Goal: Transaction & Acquisition: Download file/media

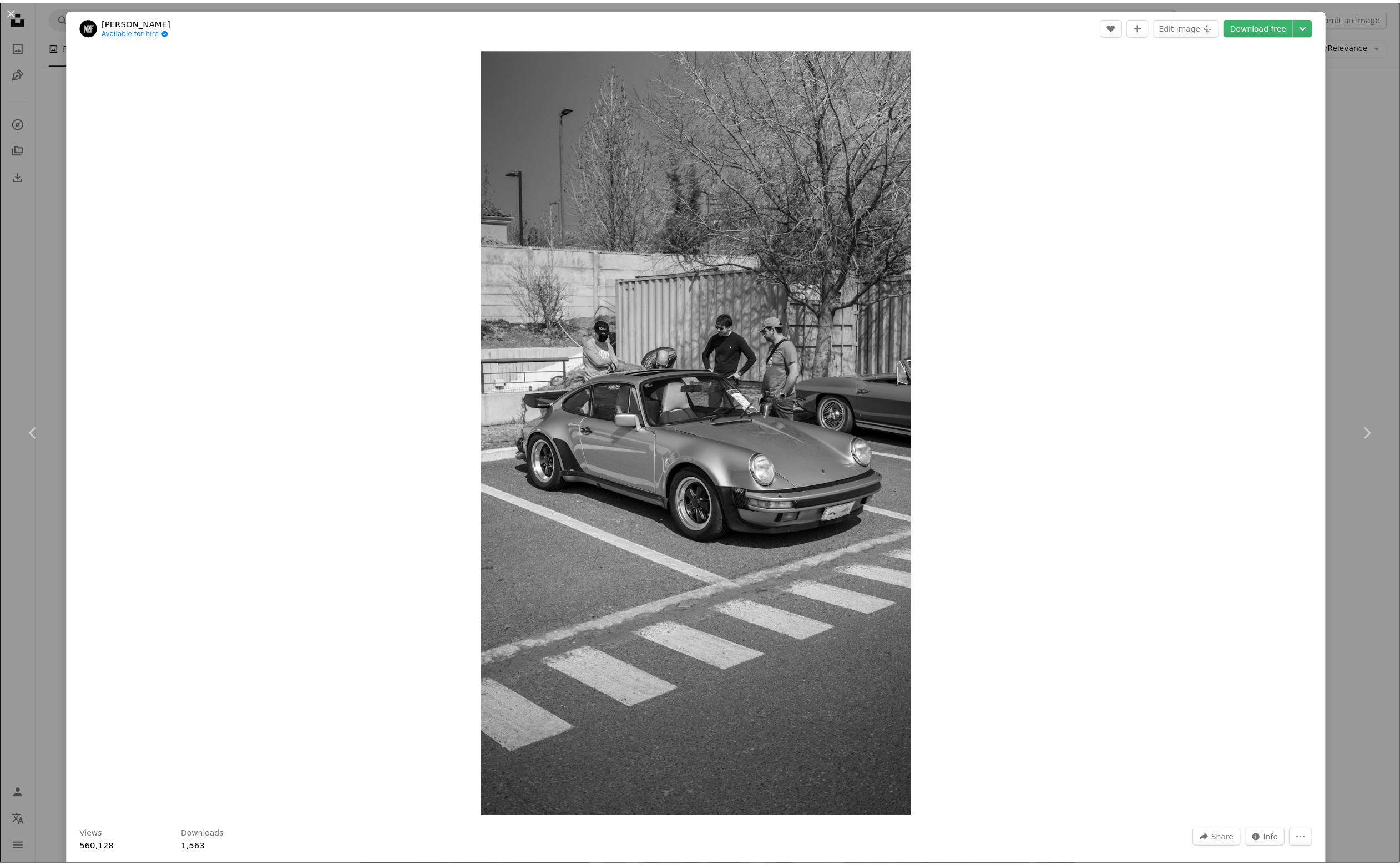
scroll to position [2387, 0]
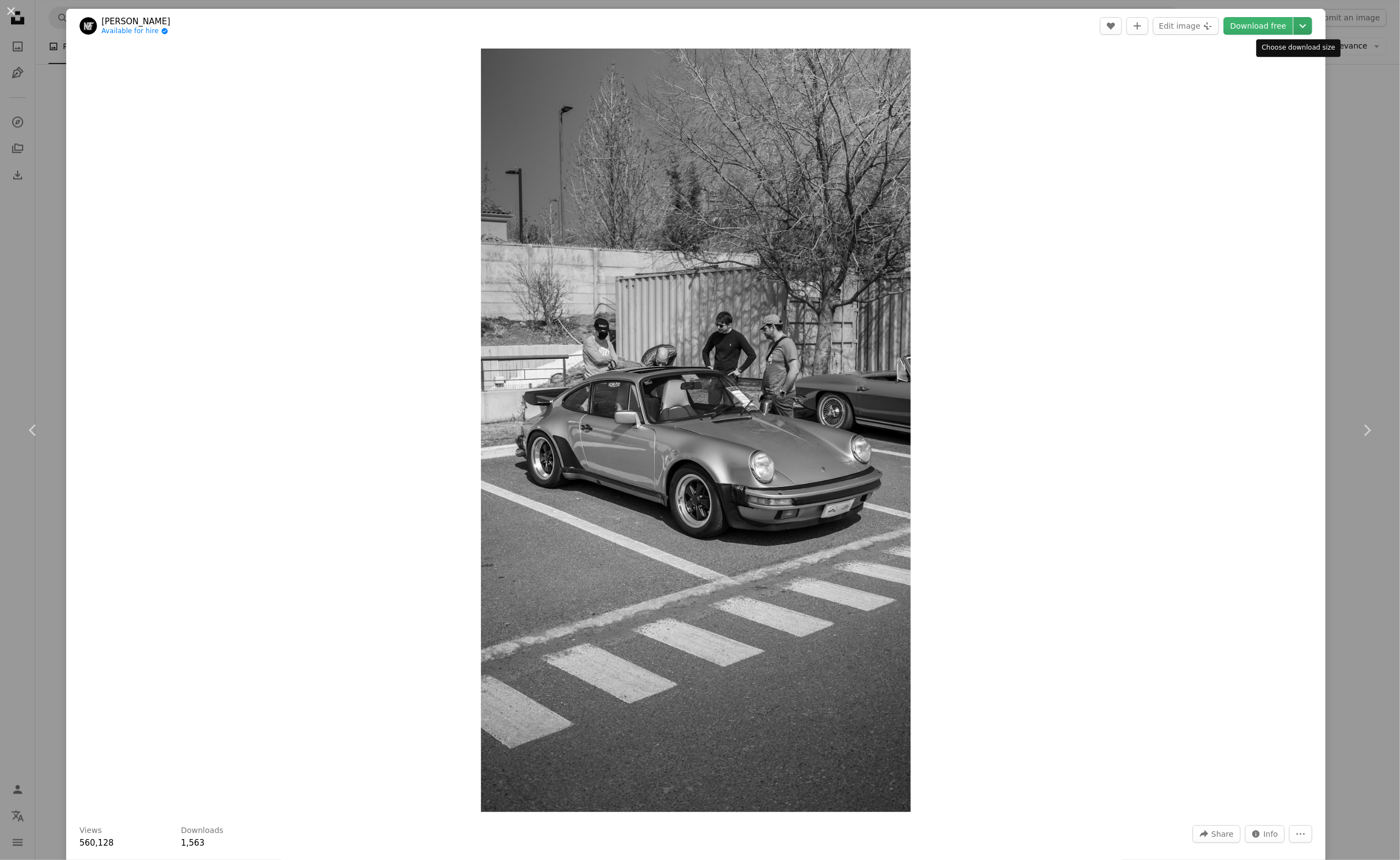
click at [1294, 20] on icon "Chevron down" at bounding box center [1303, 26] width 17 height 13
click at [1255, 119] on span "( 3106 x 5520 )" at bounding box center [1282, 122] width 55 height 9
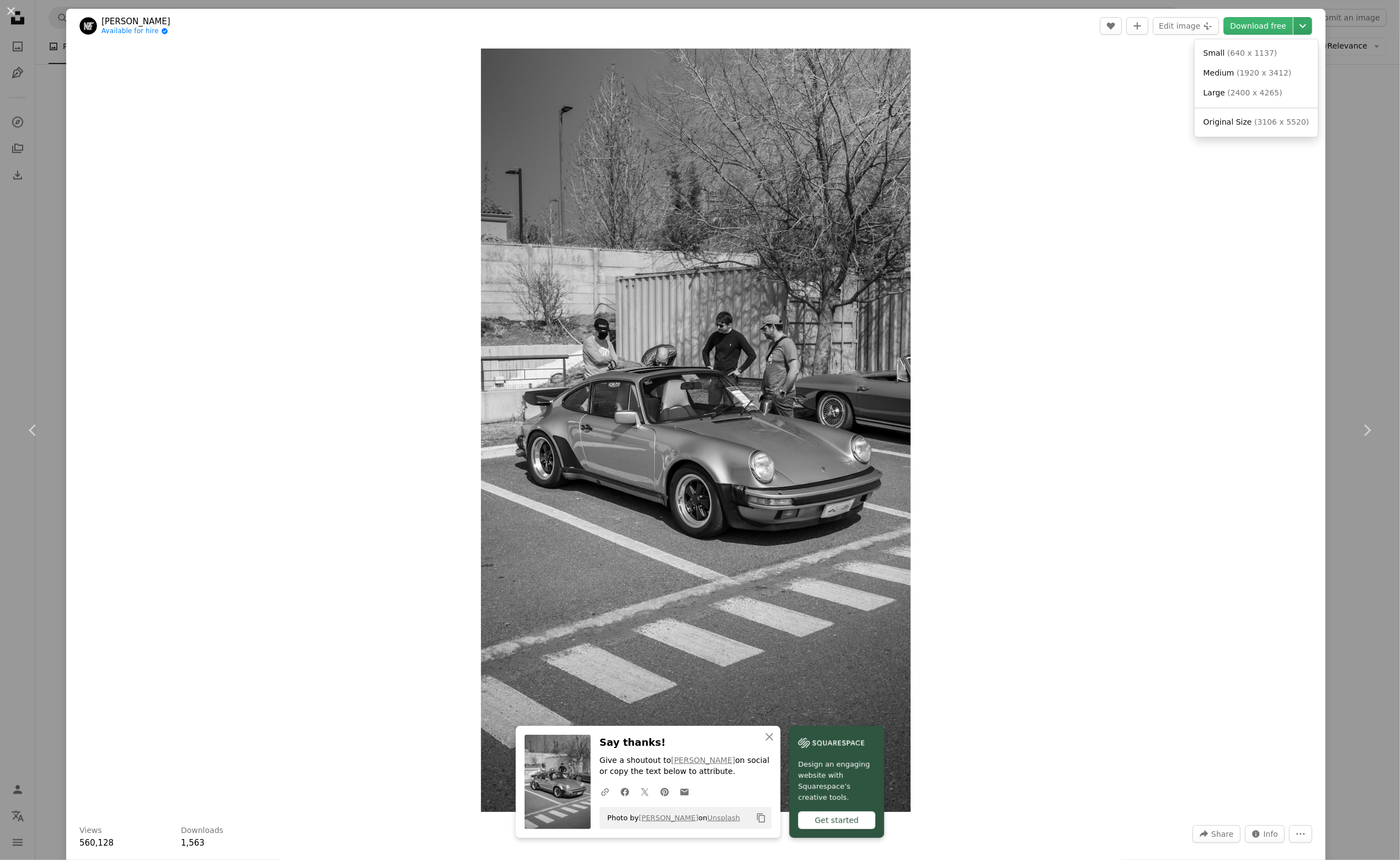
click at [1297, 27] on icon "Chevron down" at bounding box center [1303, 26] width 17 height 13
click at [1335, 178] on dialog "An X shape Chevron left Chevron right [PERSON_NAME] Available for hire A checkm…" at bounding box center [700, 430] width 1400 height 860
click at [1343, 178] on div "An X shape Chevron left Chevron right [PERSON_NAME] Available for hire A checkm…" at bounding box center [700, 430] width 1400 height 860
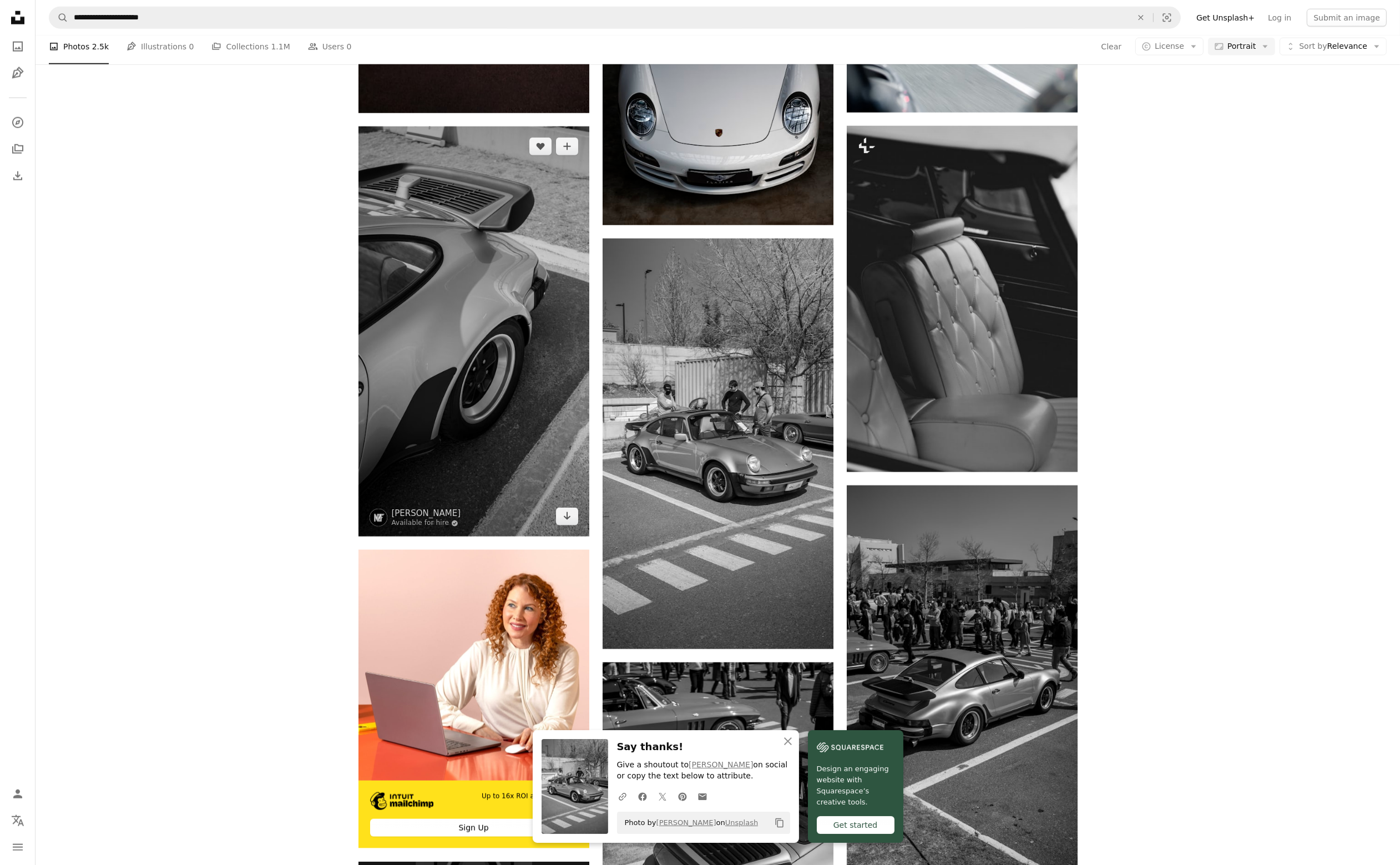
click at [506, 427] on img at bounding box center [474, 332] width 231 height 411
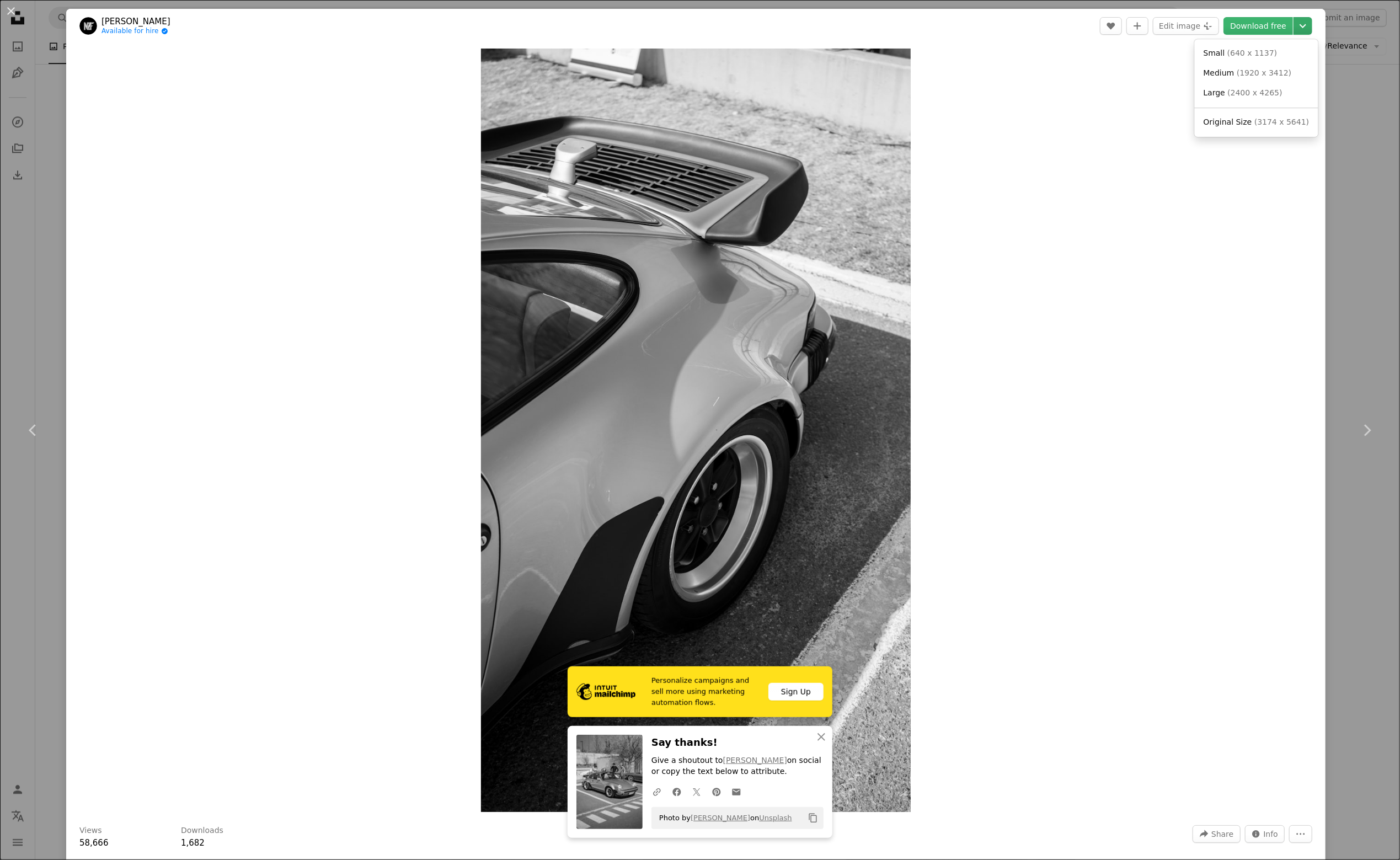
click at [1294, 27] on icon "Chevron down" at bounding box center [1303, 26] width 17 height 13
click at [1336, 208] on dialog "An X shape Chevron left Chevron right [PERSON_NAME] Available for hire A checkm…" at bounding box center [700, 430] width 1400 height 860
click at [1336, 208] on div "An X shape Chevron left Chevron right [PERSON_NAME] Available for hire A checkm…" at bounding box center [700, 430] width 1400 height 860
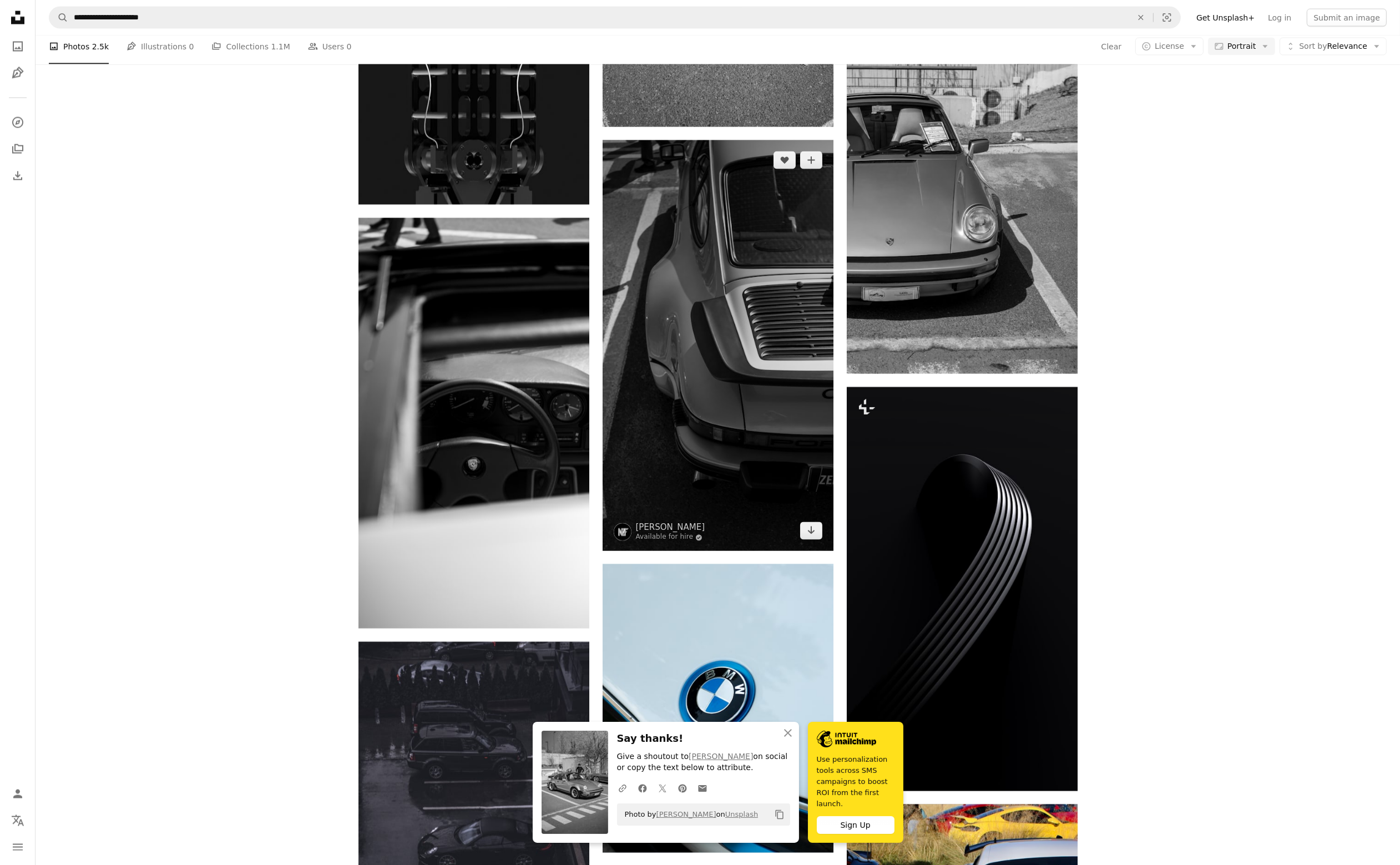
scroll to position [3330, 0]
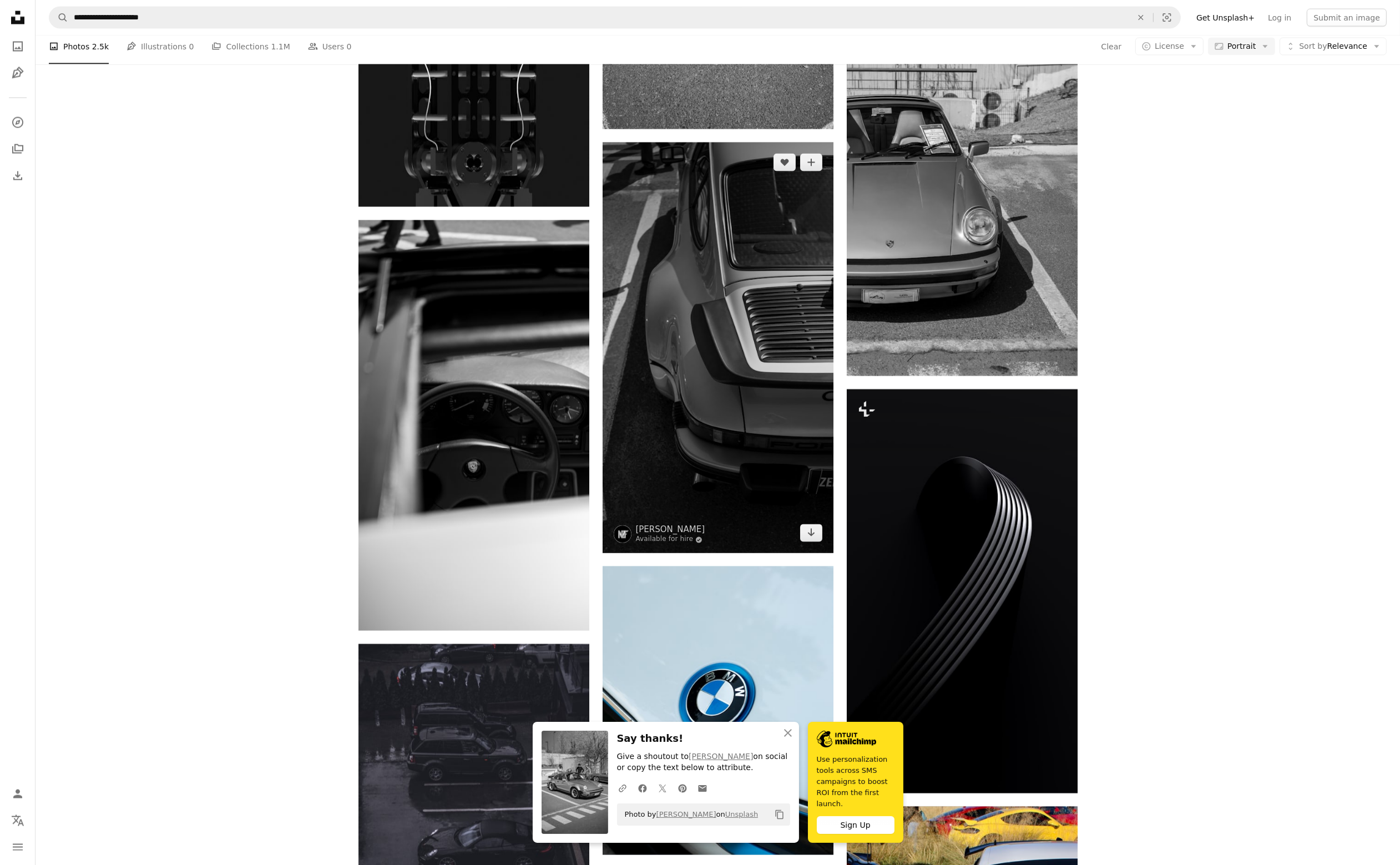
click at [725, 370] on img at bounding box center [718, 348] width 231 height 411
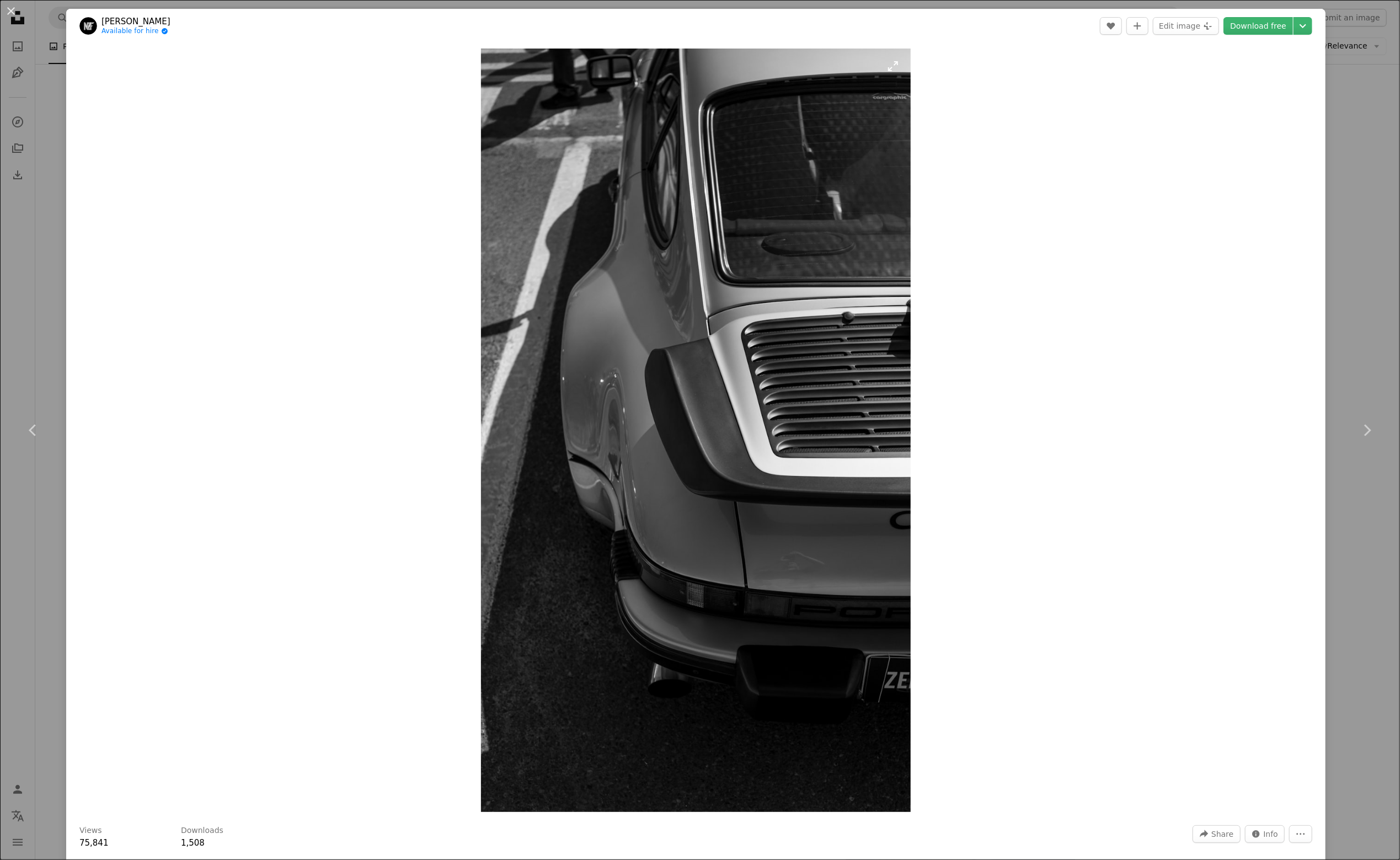
click at [767, 345] on img "Zoom in on this image" at bounding box center [695, 430] width 430 height 764
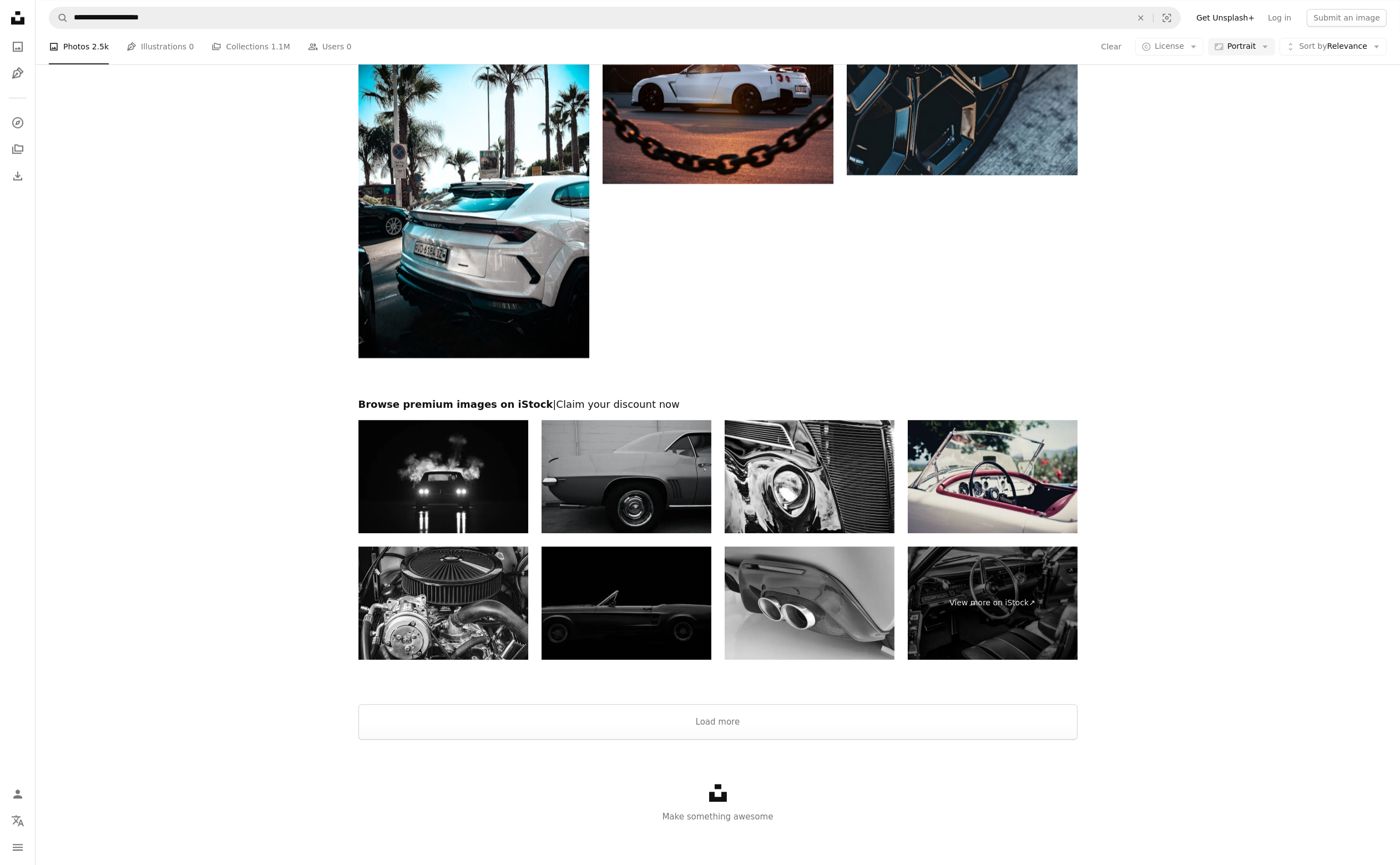
scroll to position [5004, 0]
click at [699, 724] on button "Load more" at bounding box center [718, 722] width 719 height 36
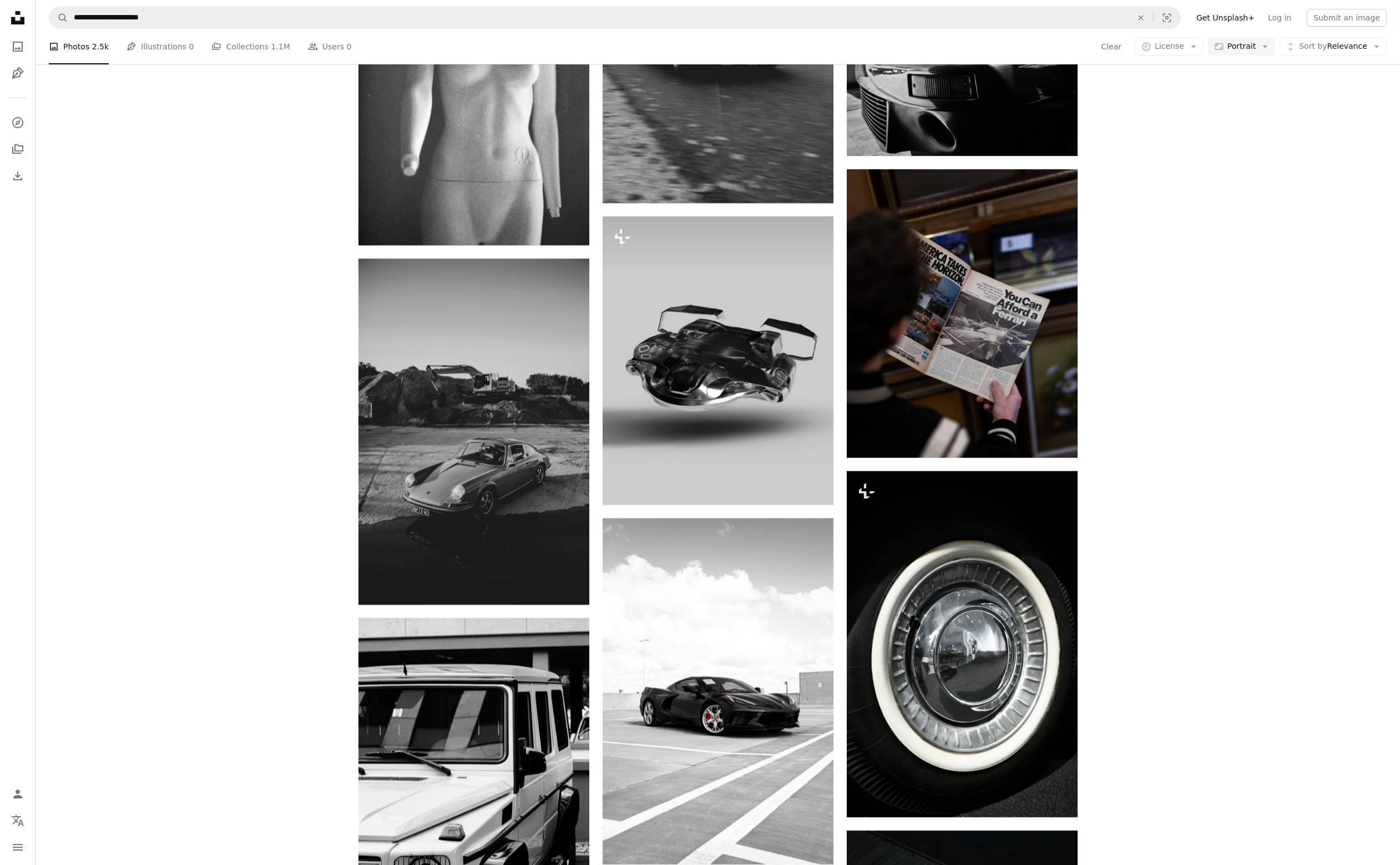
scroll to position [6725, 0]
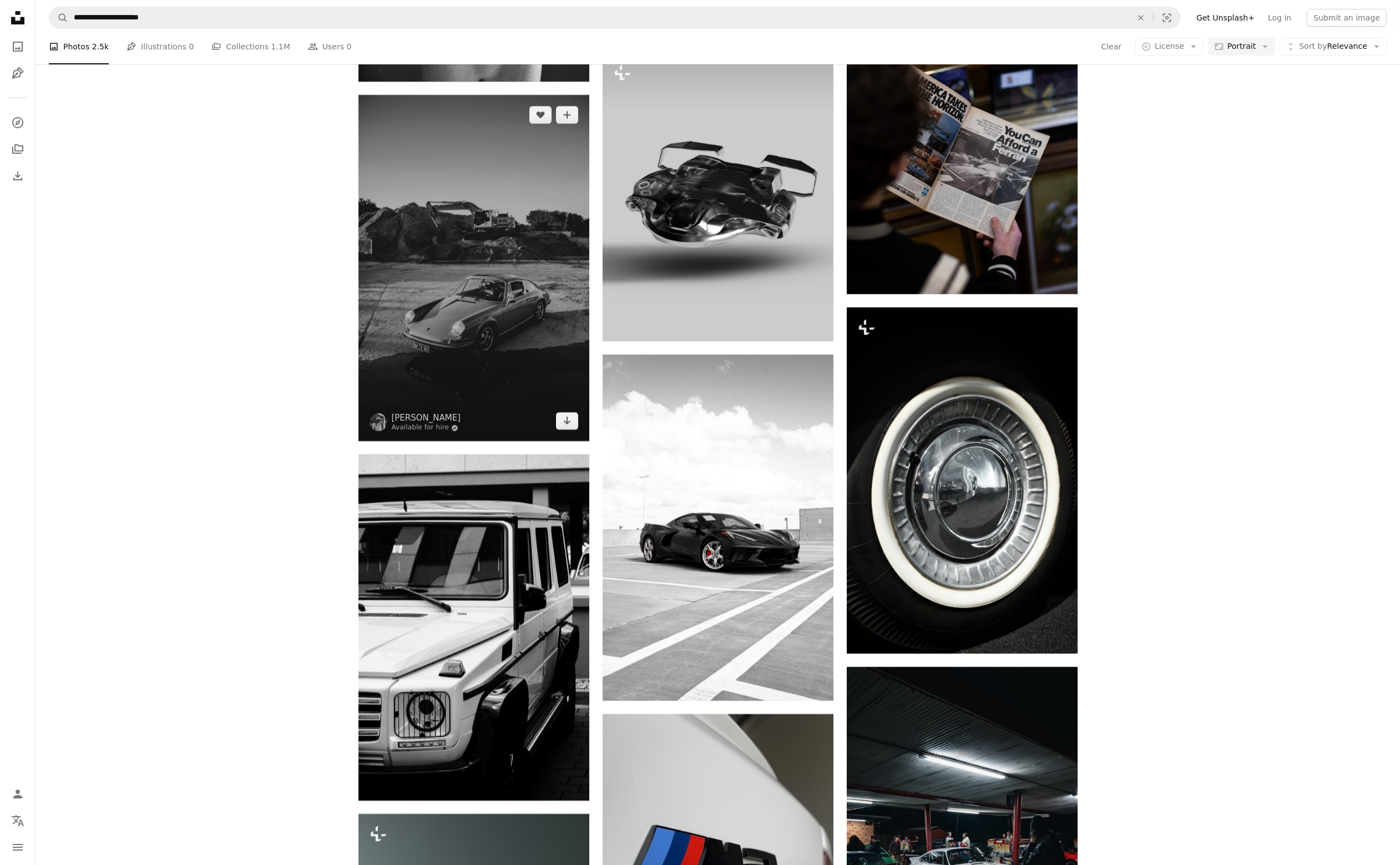
click at [546, 343] on img at bounding box center [474, 268] width 231 height 346
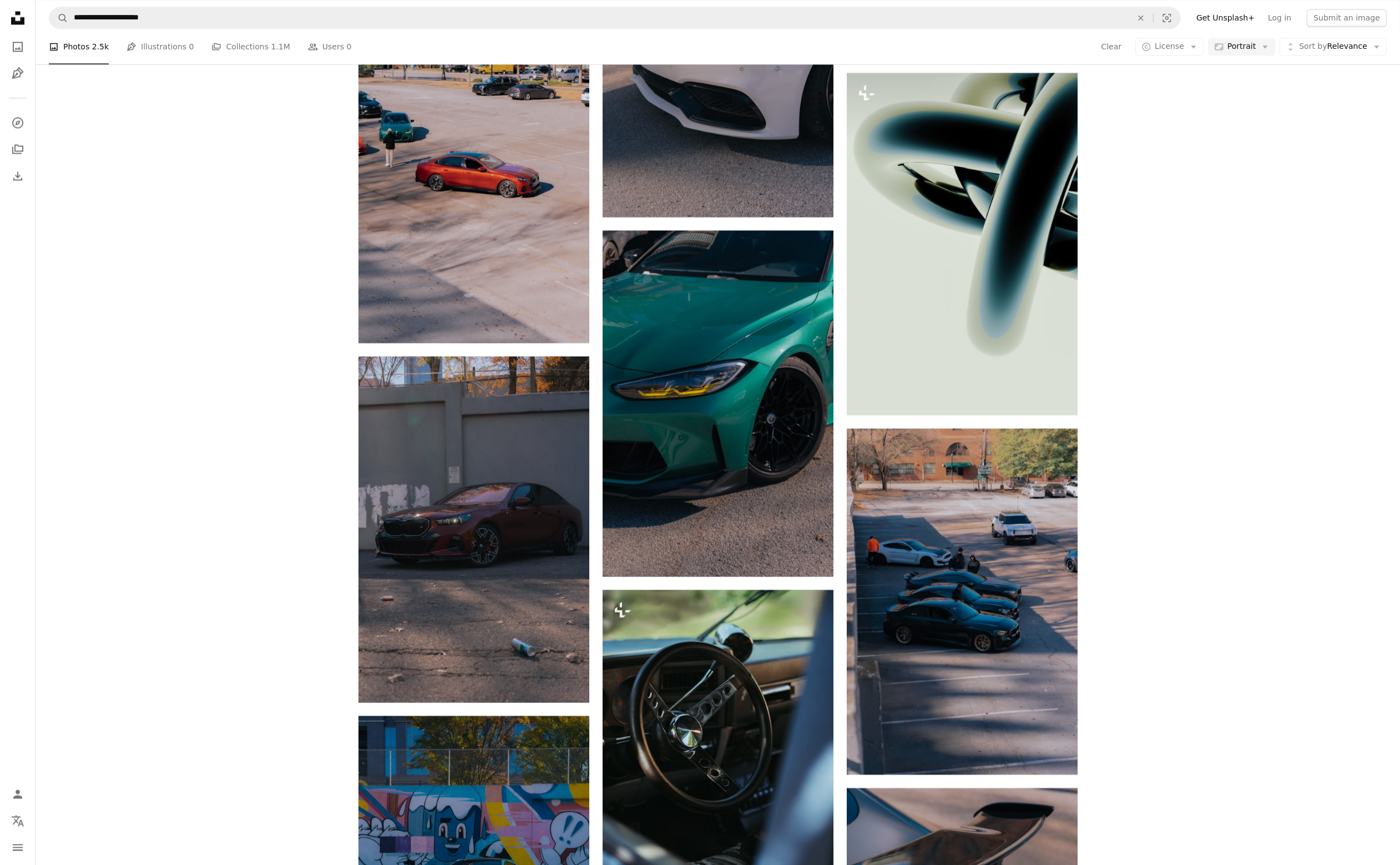
scroll to position [10888, 0]
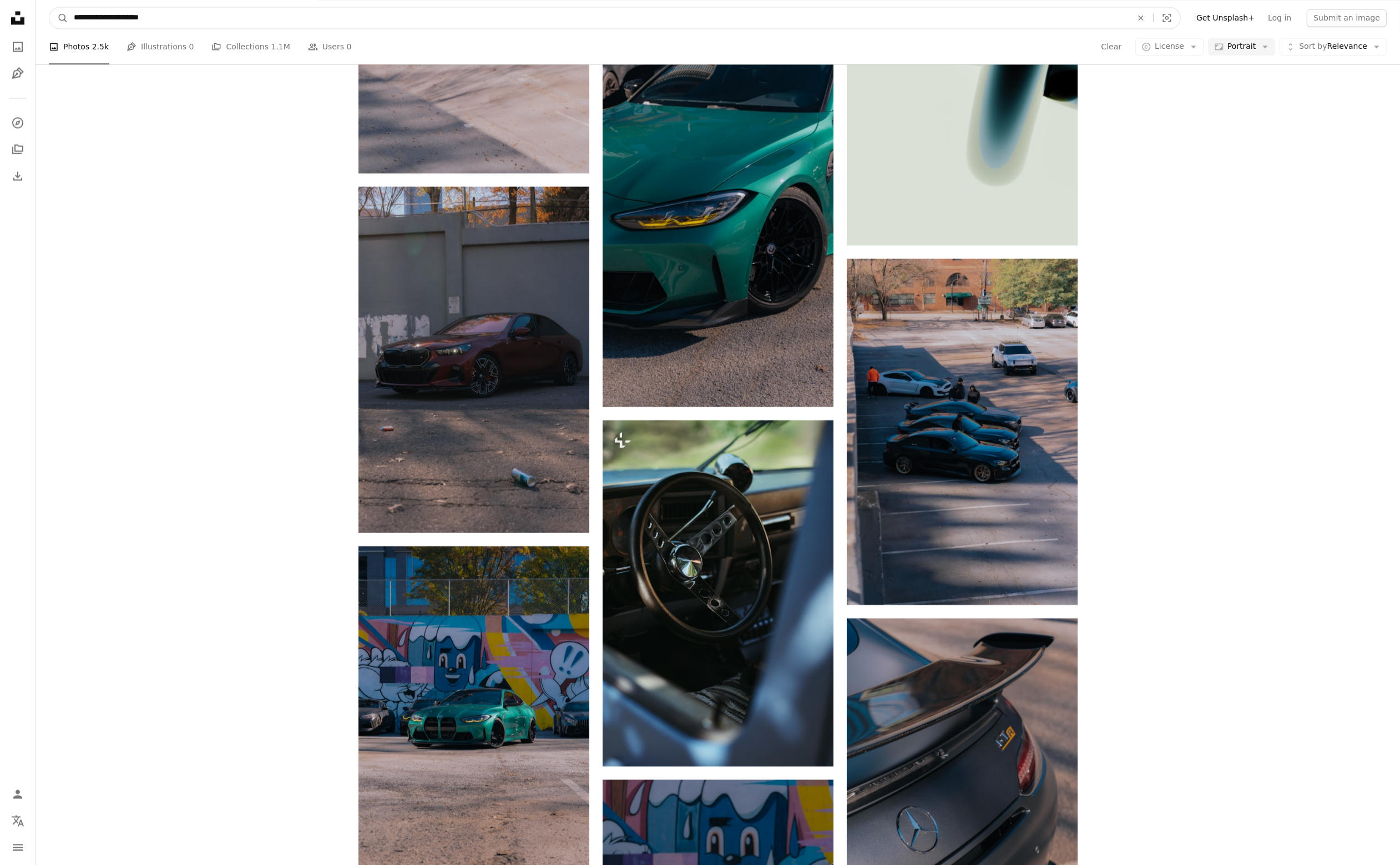
click at [465, 15] on input "**********" at bounding box center [598, 18] width 1060 height 21
type input "**********"
click button "A magnifying glass" at bounding box center [58, 18] width 19 height 21
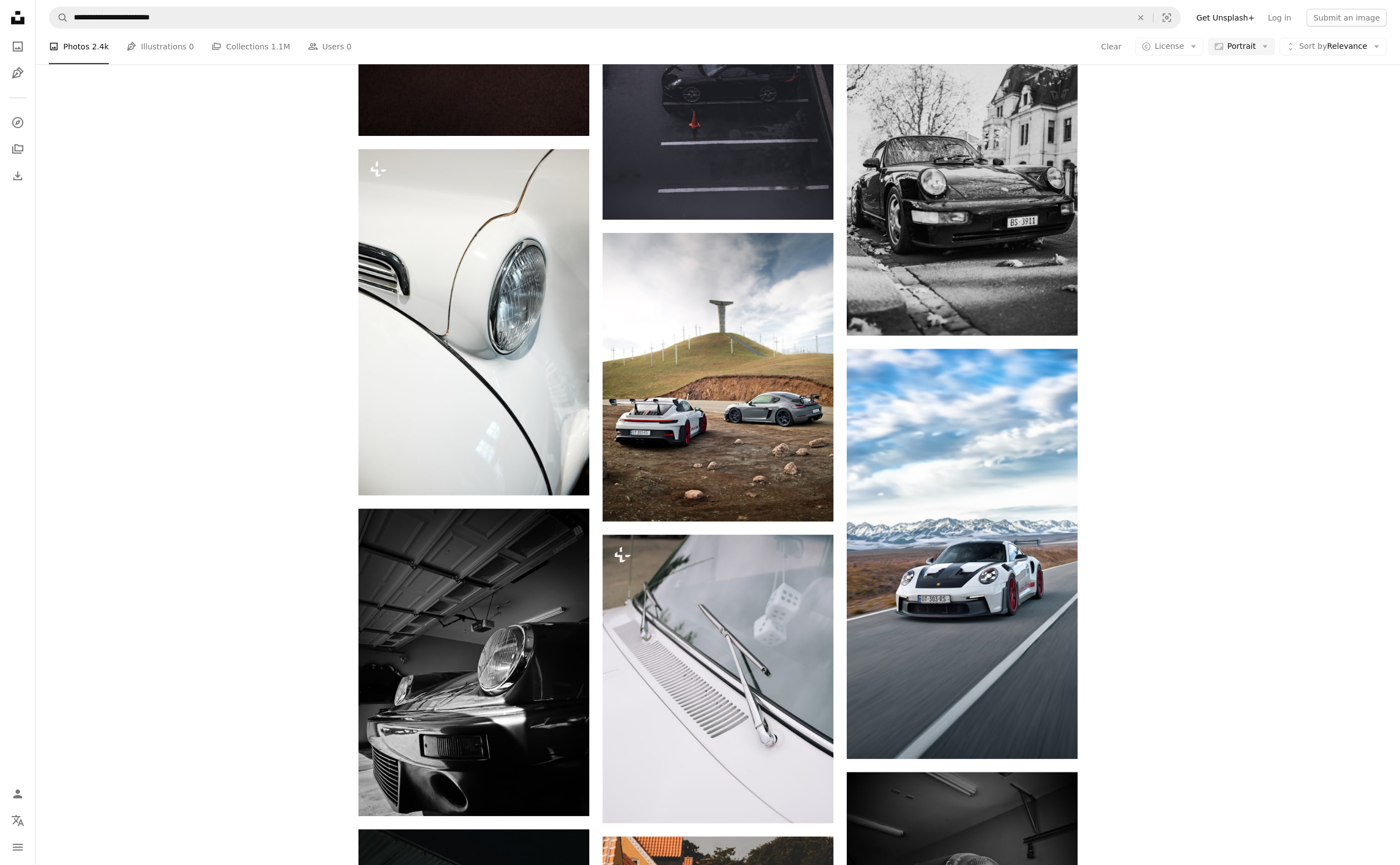
scroll to position [888, 0]
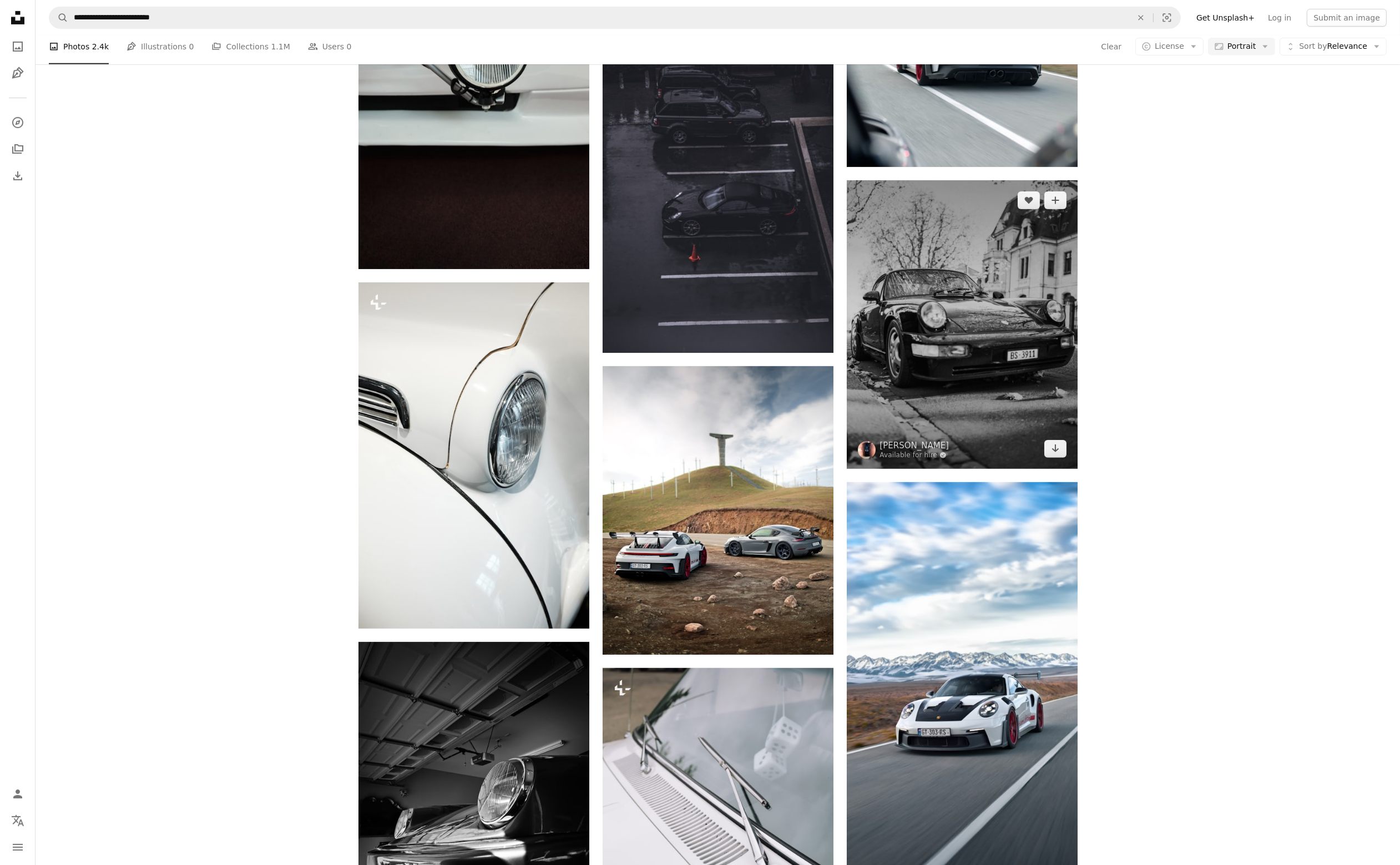
click at [994, 309] on img at bounding box center [962, 325] width 231 height 288
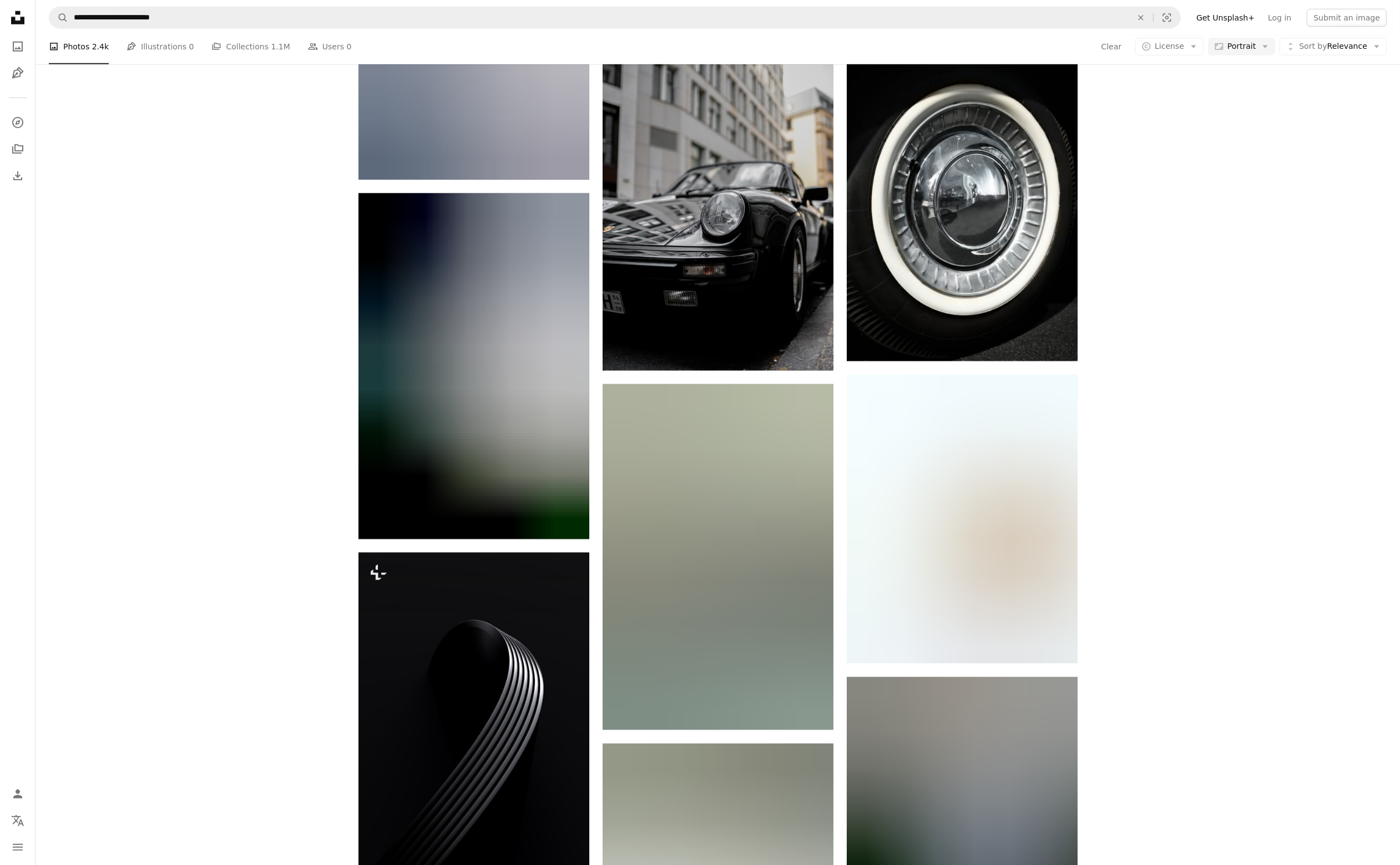
scroll to position [8936, 0]
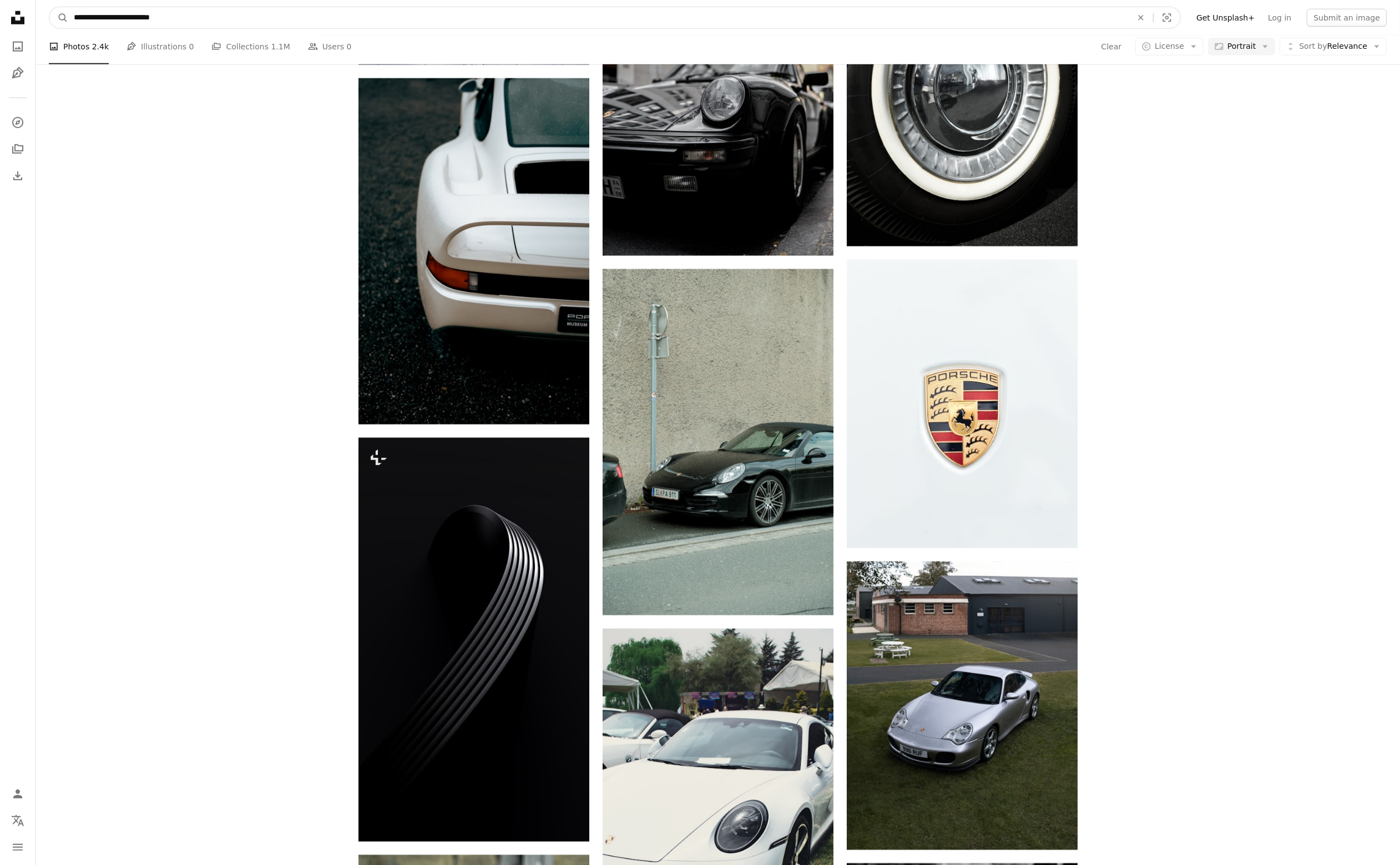
click at [222, 25] on input "**********" at bounding box center [598, 18] width 1060 height 21
type input "**********"
click button "A magnifying glass" at bounding box center [58, 18] width 19 height 21
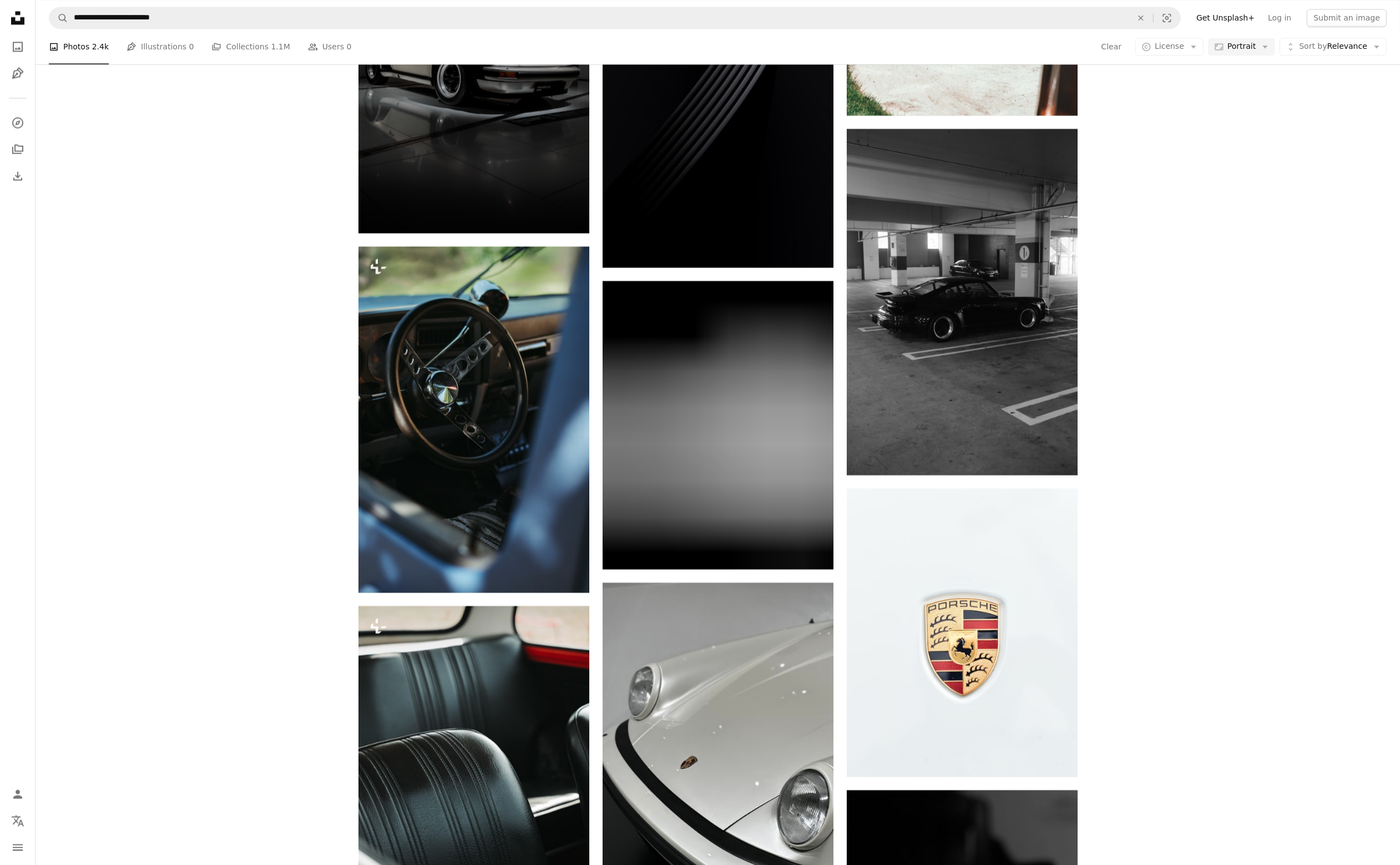
scroll to position [3663, 0]
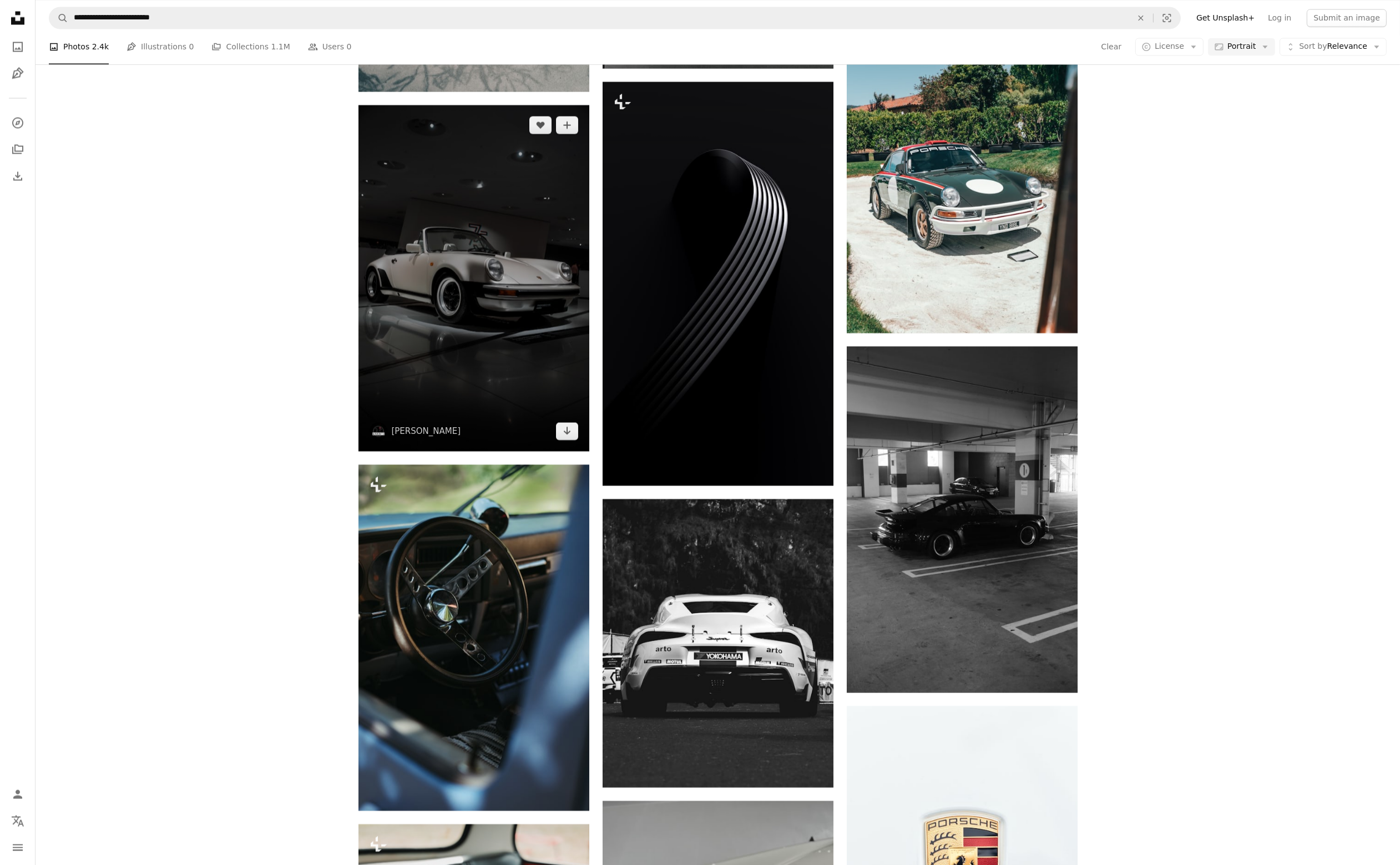
click at [464, 254] on img at bounding box center [474, 278] width 231 height 346
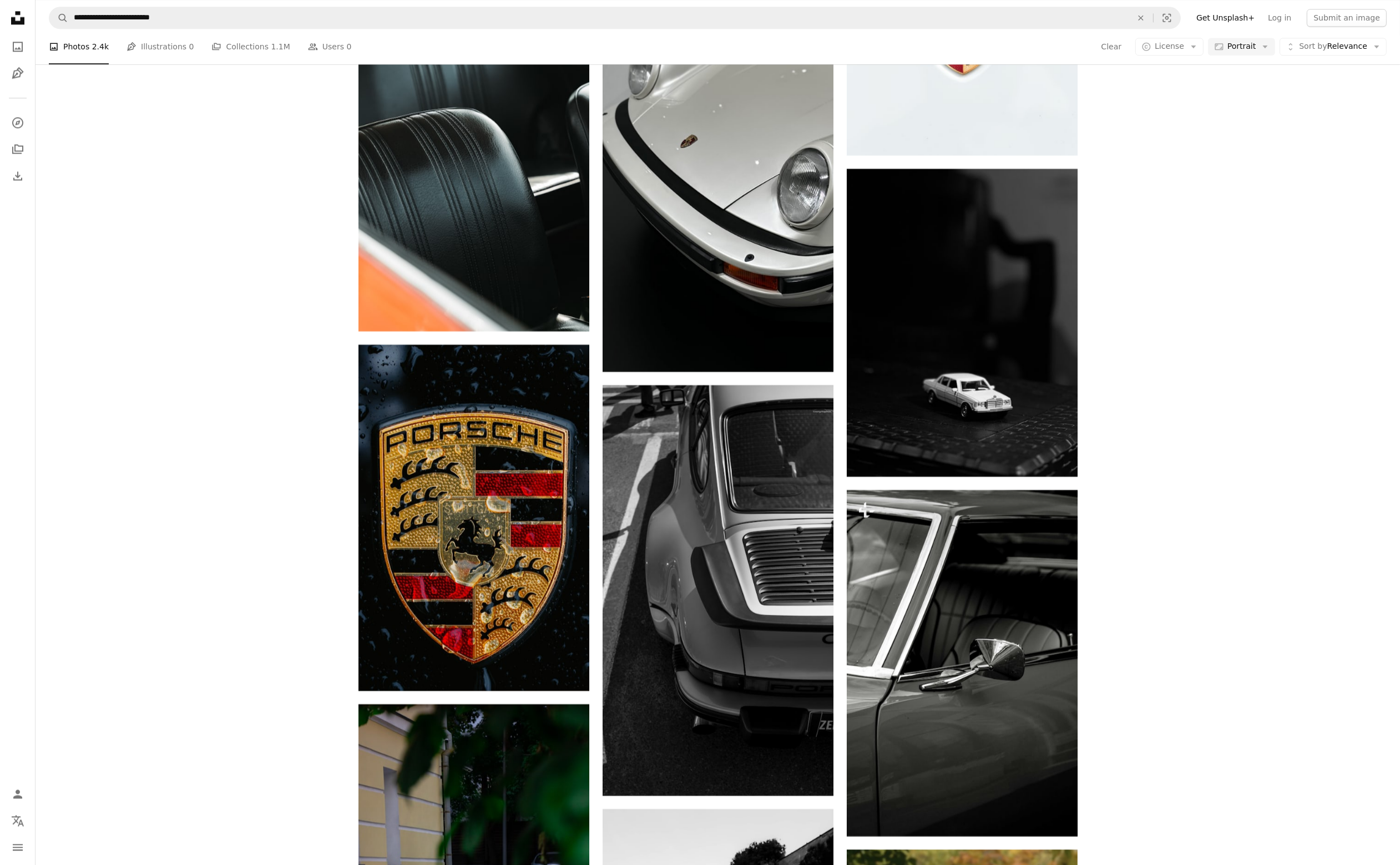
scroll to position [4774, 0]
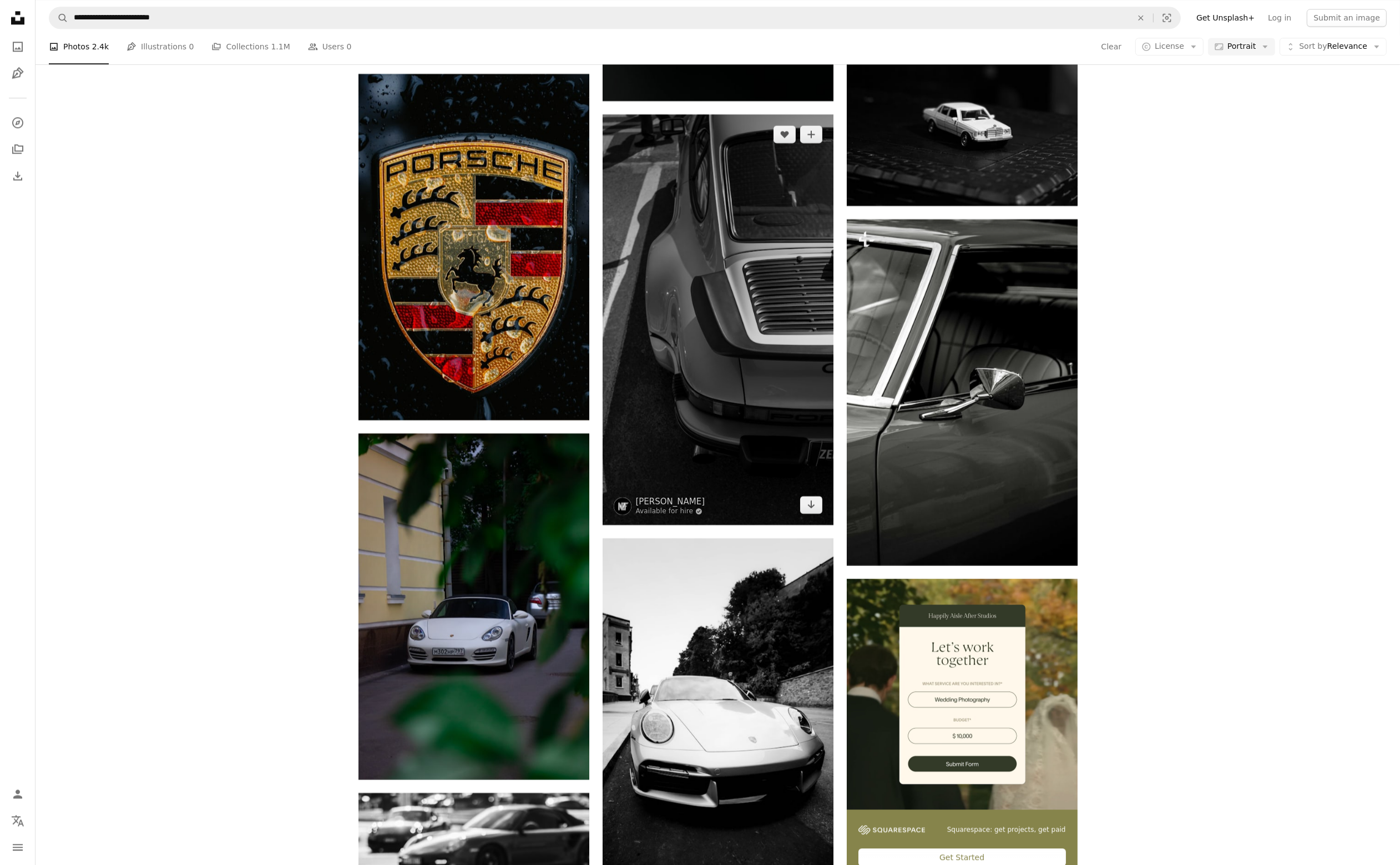
click at [773, 292] on img at bounding box center [718, 320] width 231 height 411
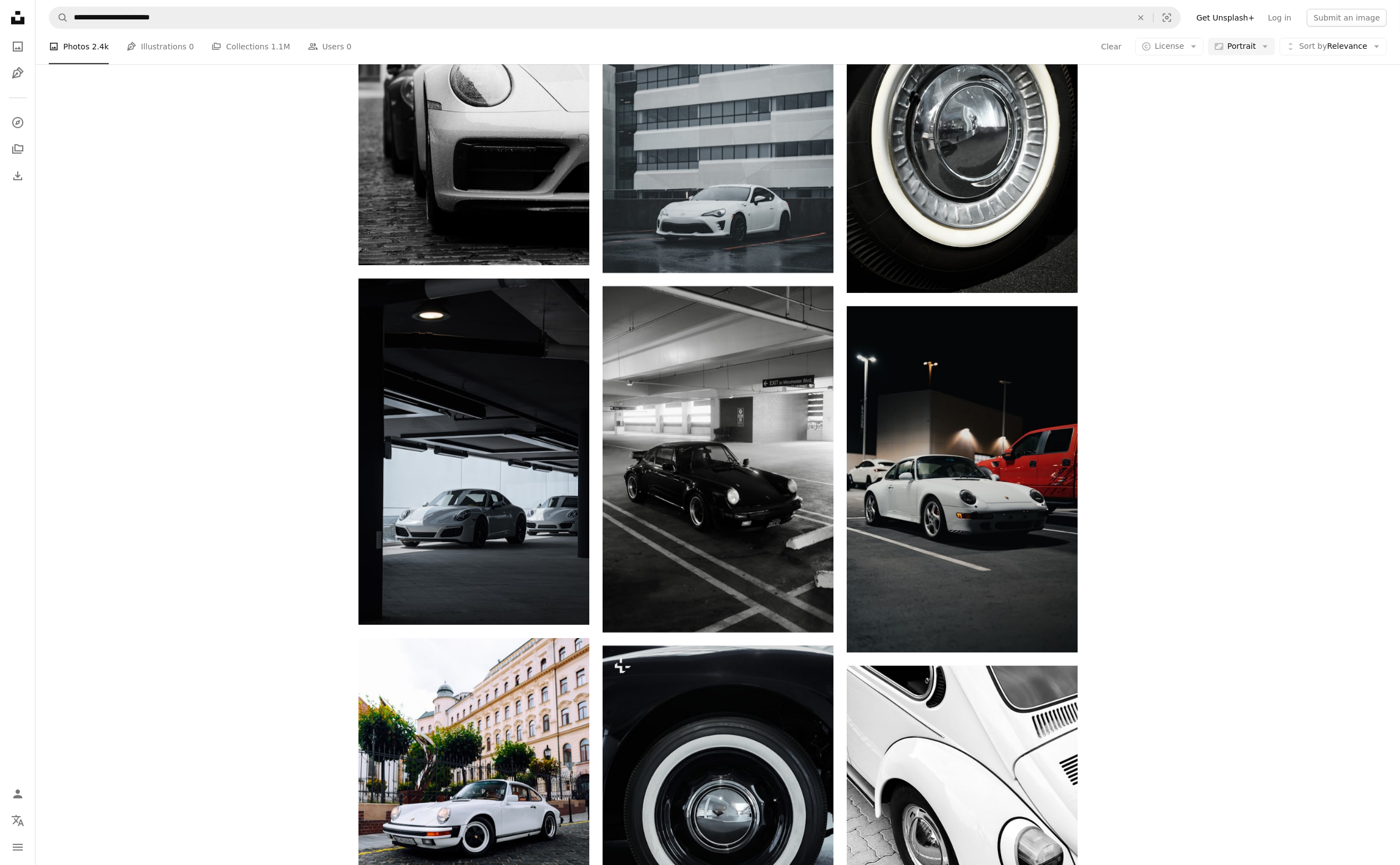
scroll to position [7937, 0]
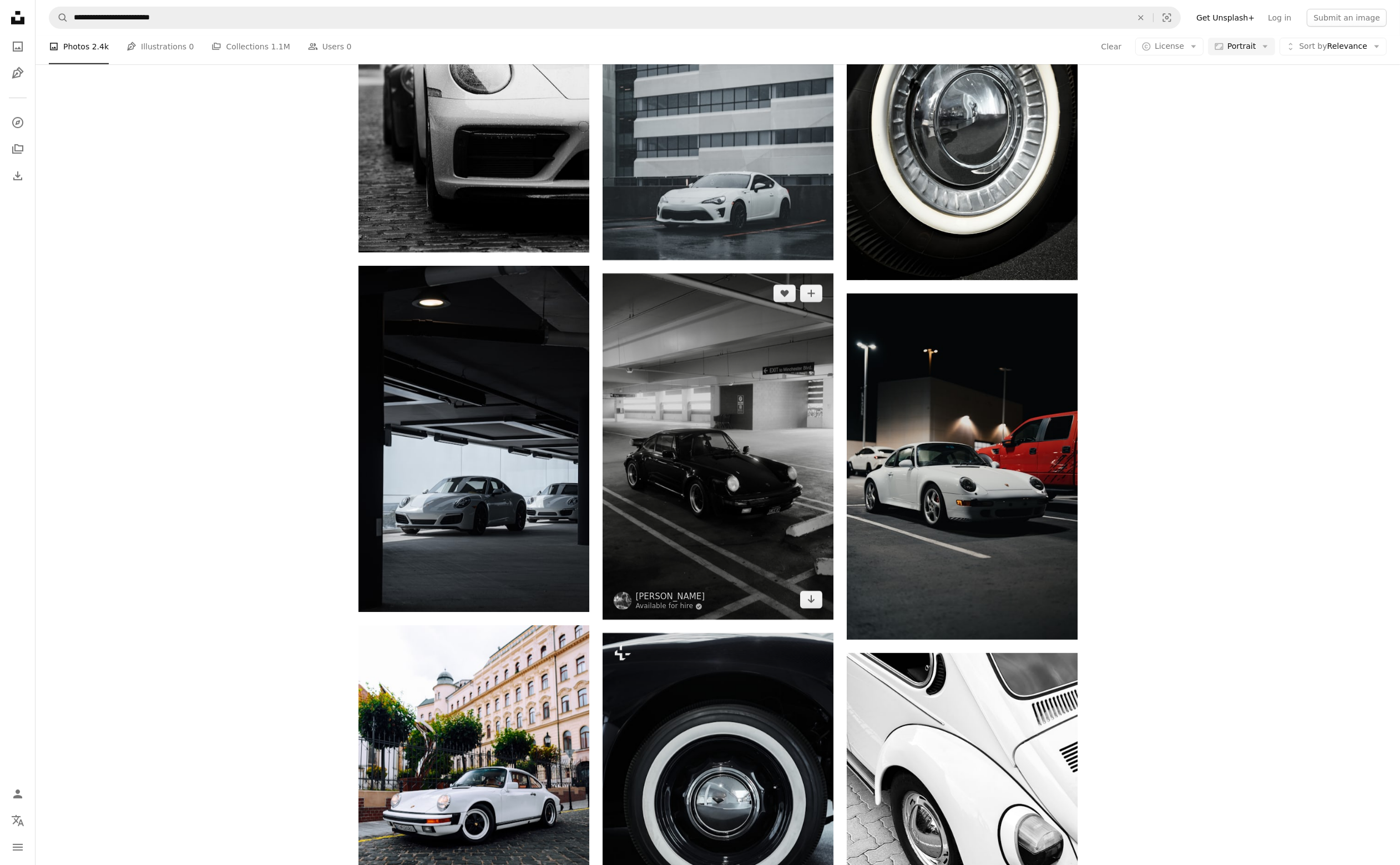
click at [720, 406] on img at bounding box center [718, 447] width 231 height 346
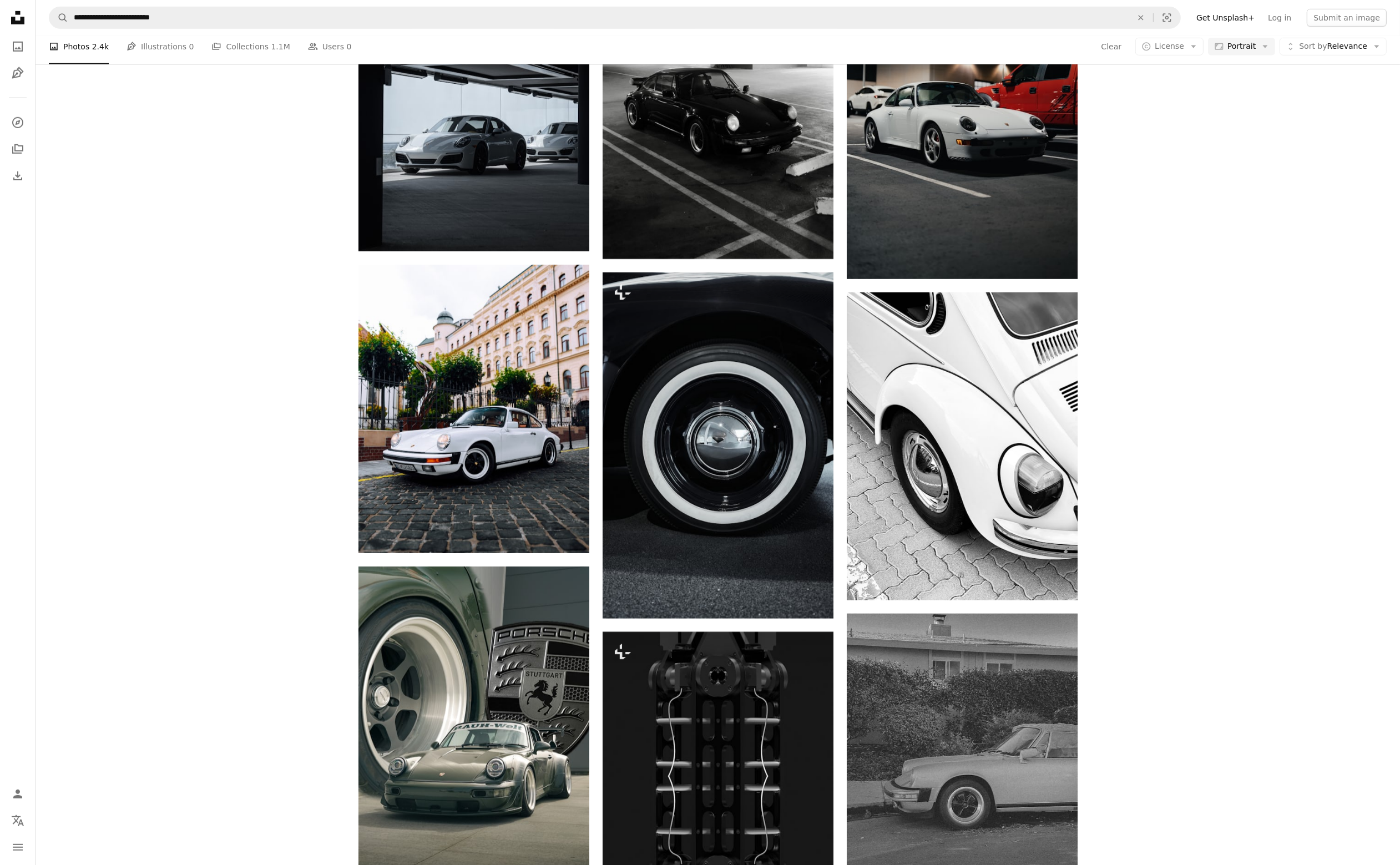
scroll to position [8381, 0]
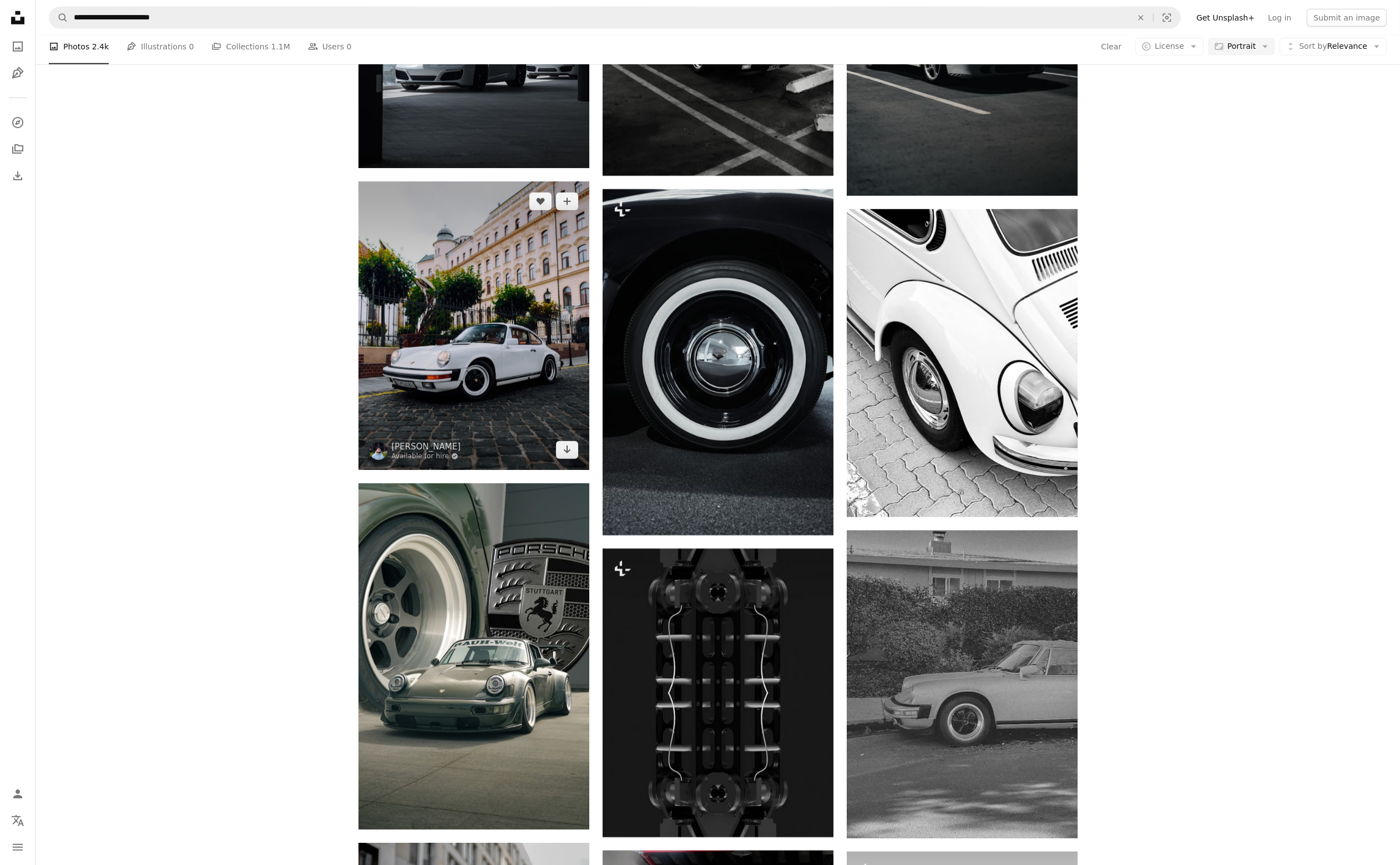
click at [416, 409] on img at bounding box center [474, 326] width 231 height 288
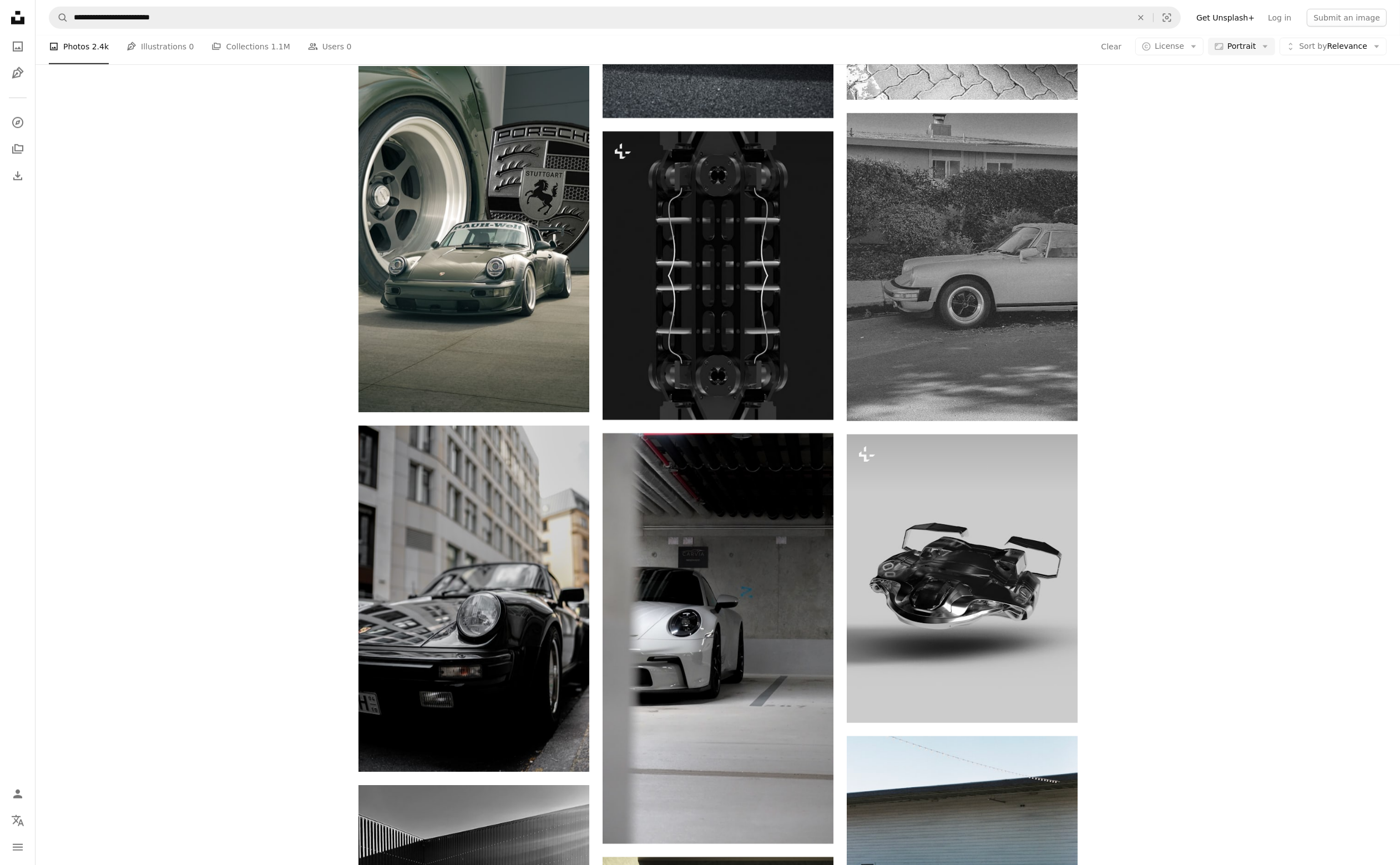
scroll to position [9047, 0]
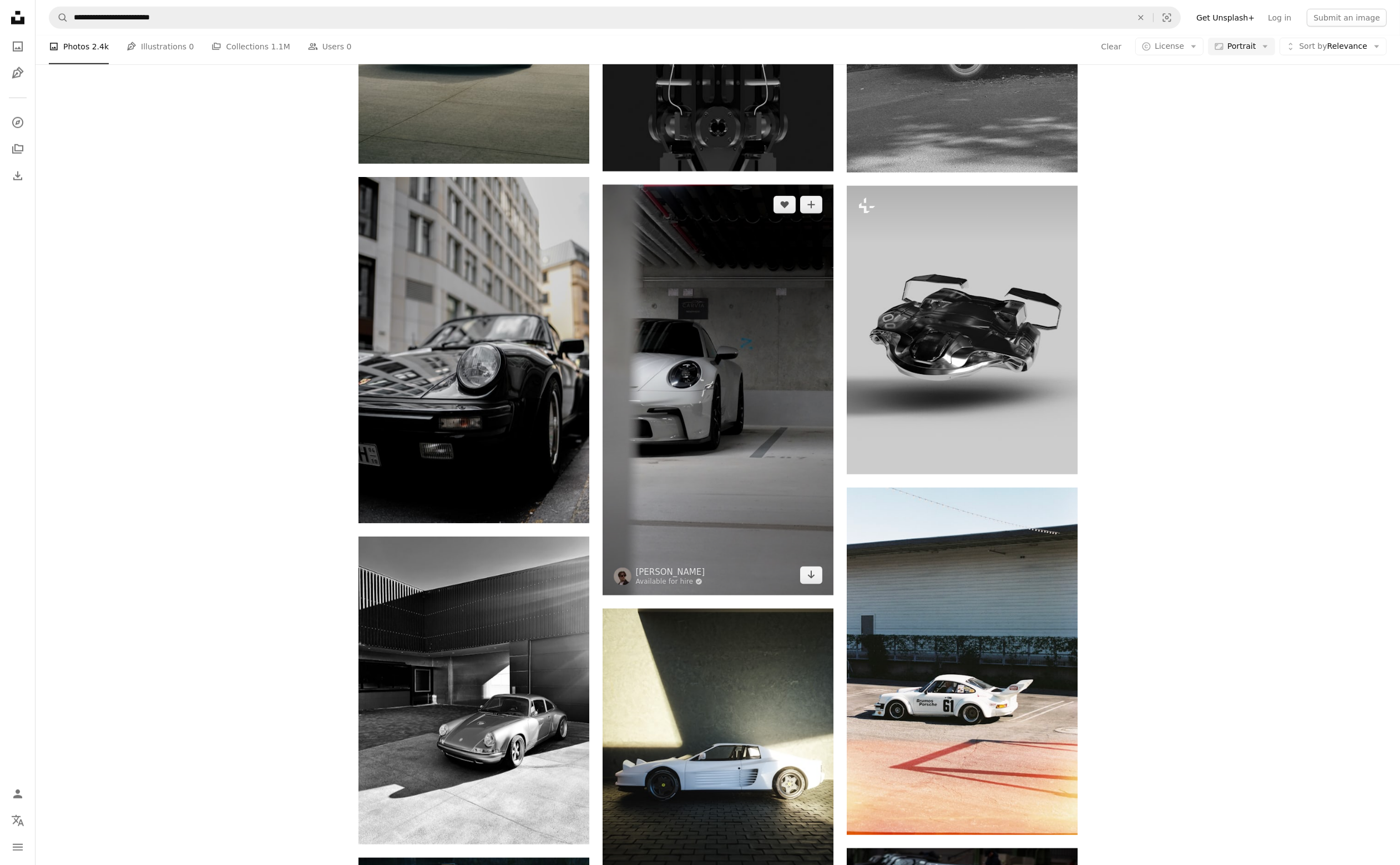
click at [715, 373] on img at bounding box center [718, 390] width 231 height 411
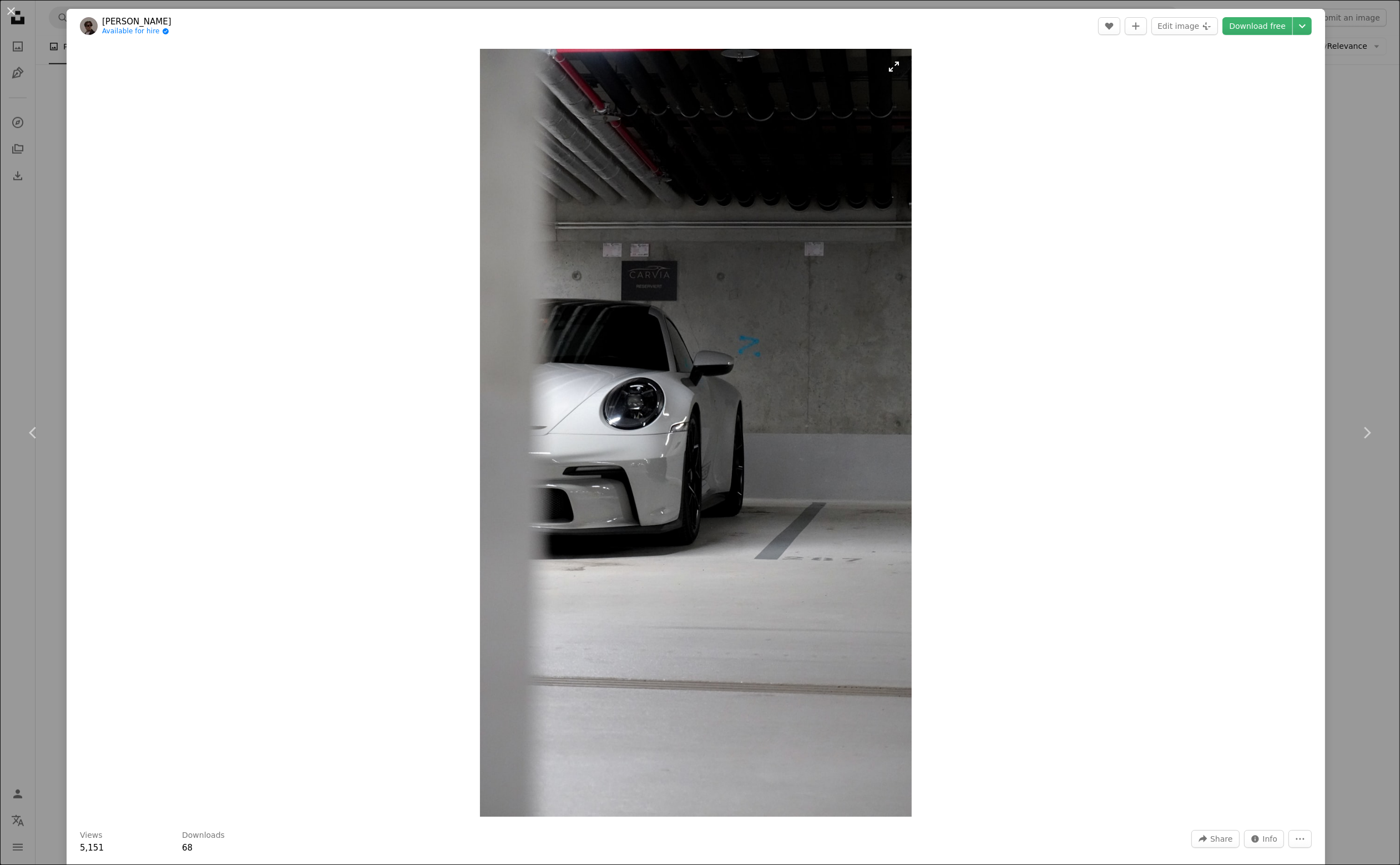
click at [721, 373] on img "Zoom in on this image" at bounding box center [696, 432] width 432 height 768
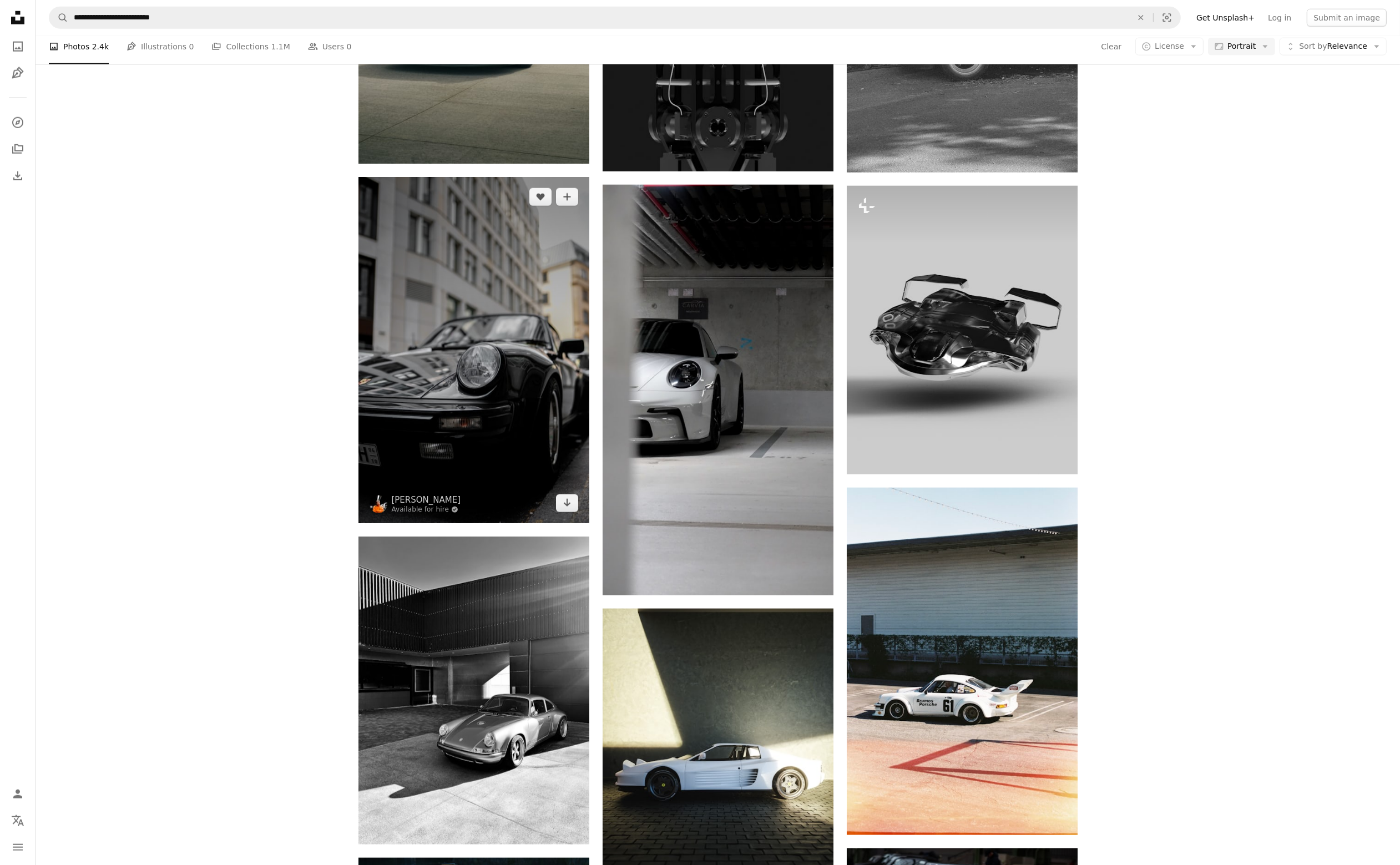
click at [466, 402] on img at bounding box center [474, 350] width 231 height 346
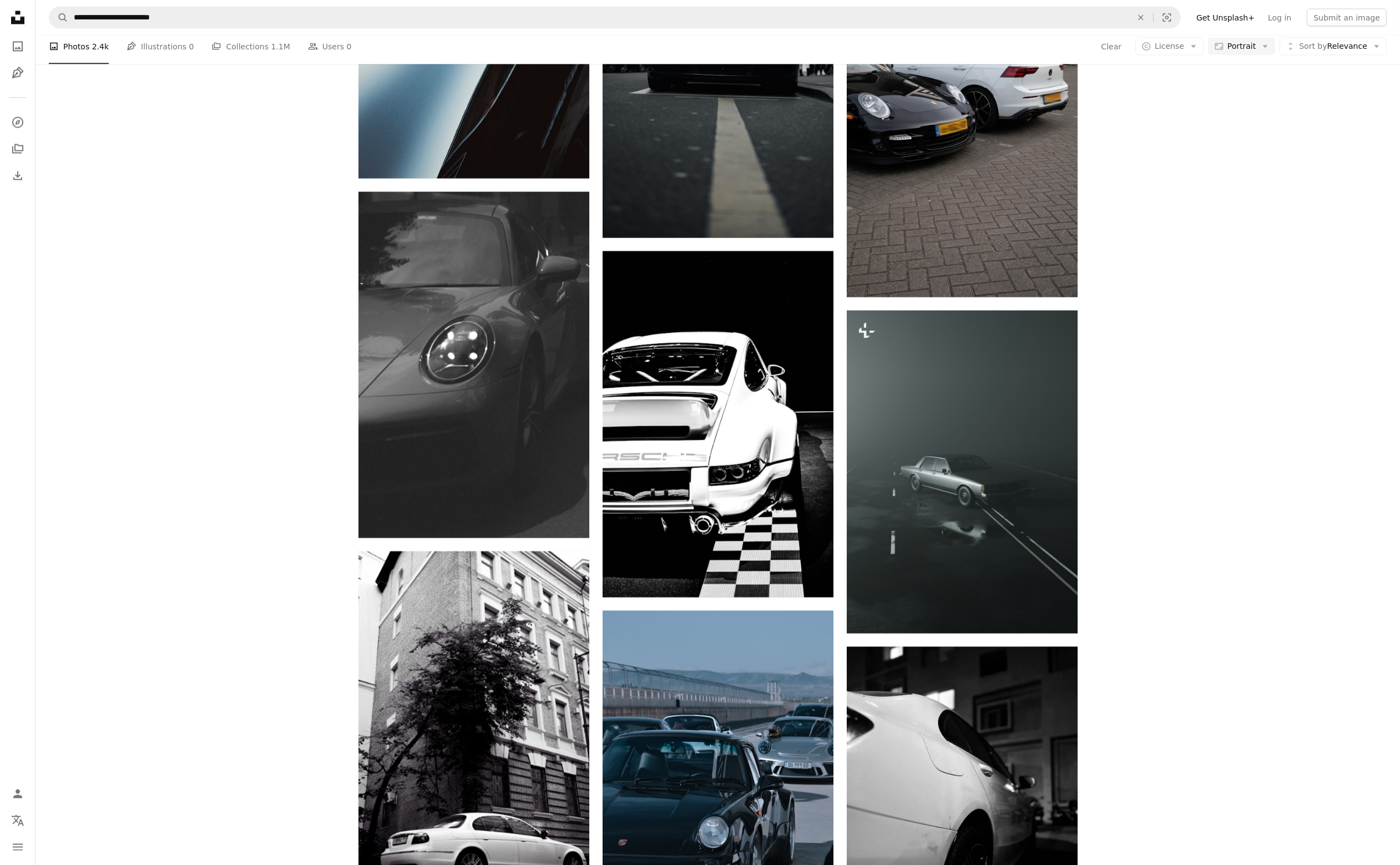
scroll to position [10435, 0]
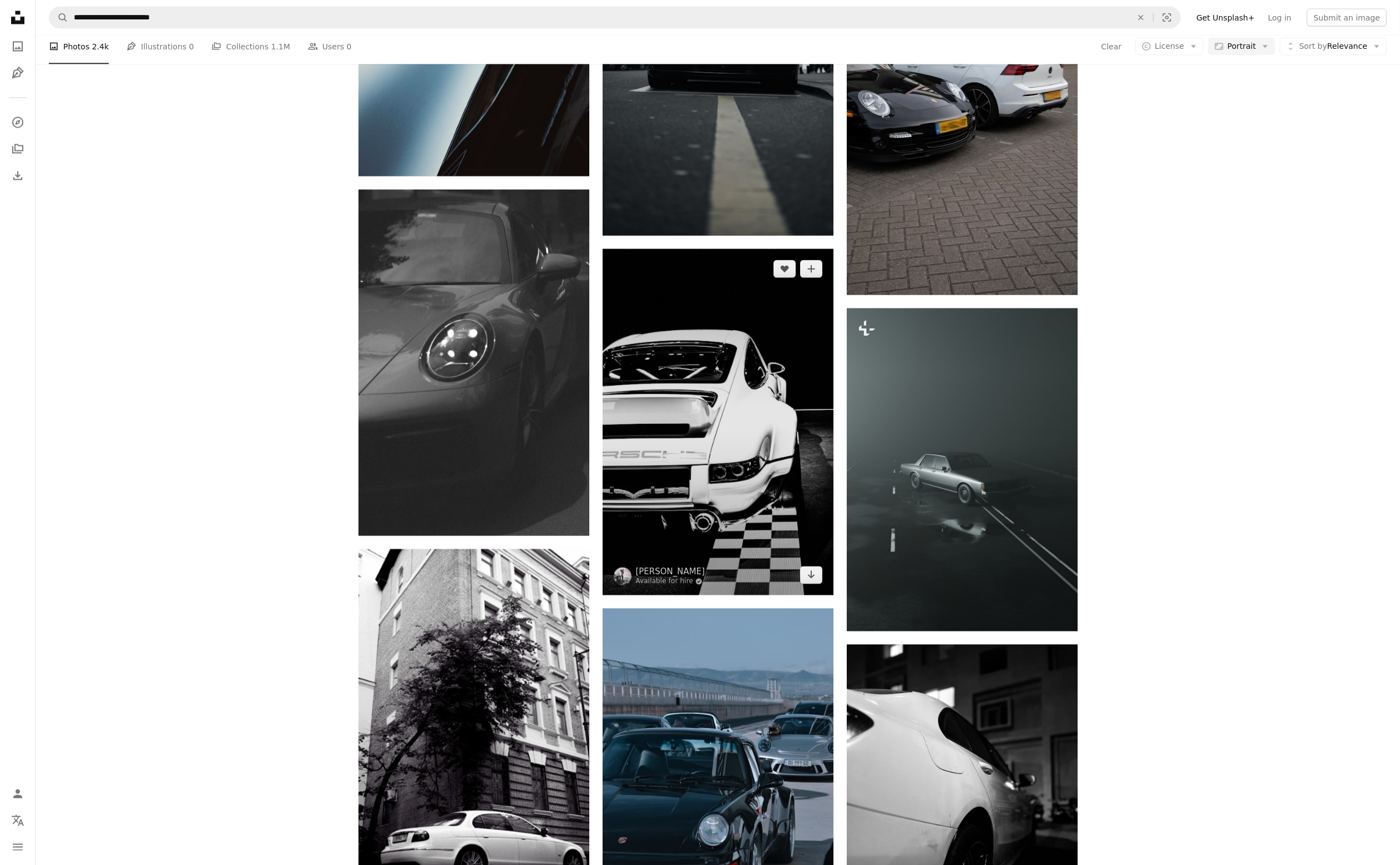
click at [726, 393] on img at bounding box center [718, 422] width 231 height 346
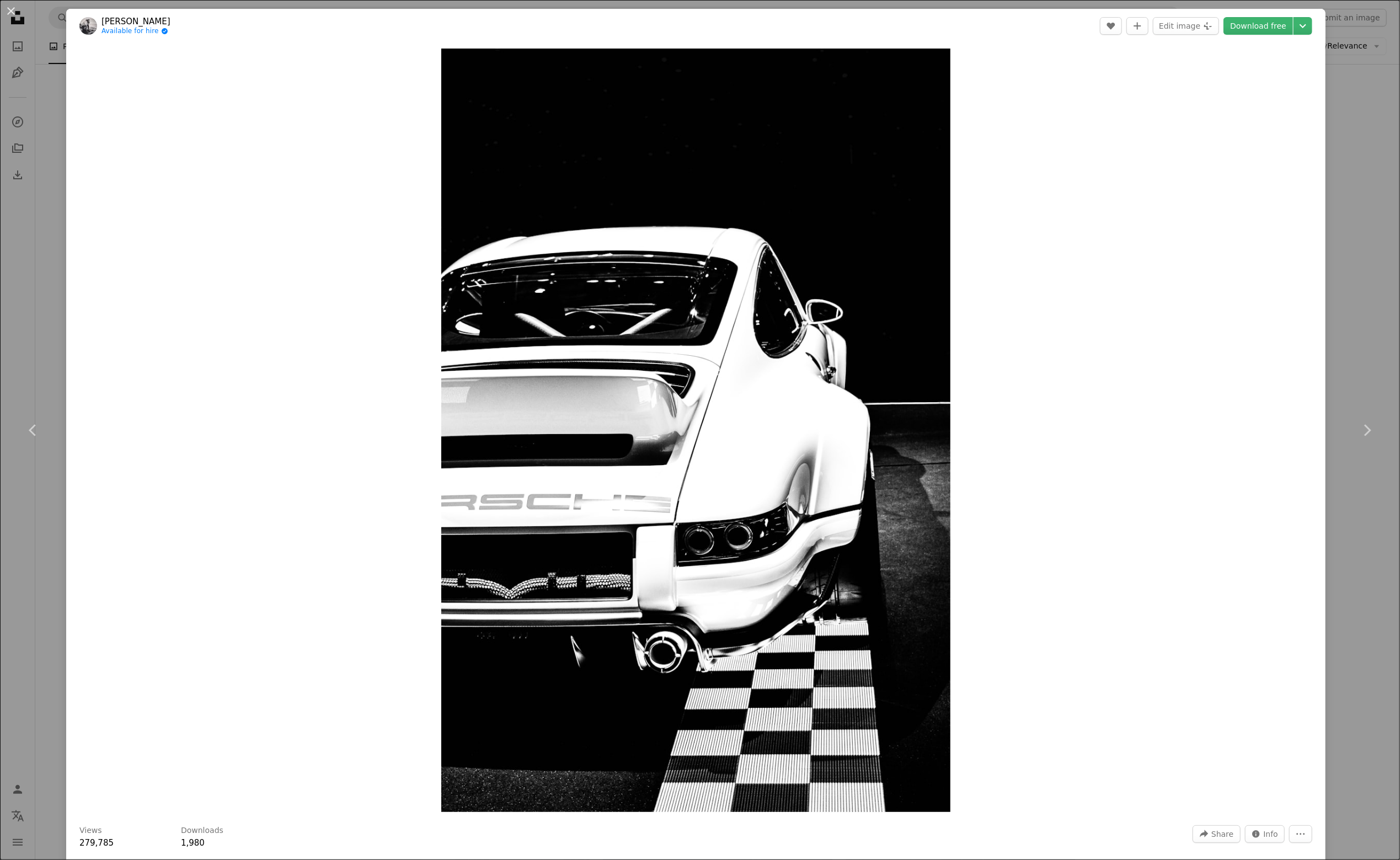
drag, startPoint x: 793, startPoint y: 408, endPoint x: 1126, endPoint y: 210, distance: 387.4
click at [1082, 266] on div "Zoom in" at bounding box center [696, 431] width 1260 height 775
click at [1294, 22] on icon "Chevron down" at bounding box center [1303, 26] width 17 height 13
click at [1242, 122] on span "Original Size" at bounding box center [1227, 122] width 48 height 9
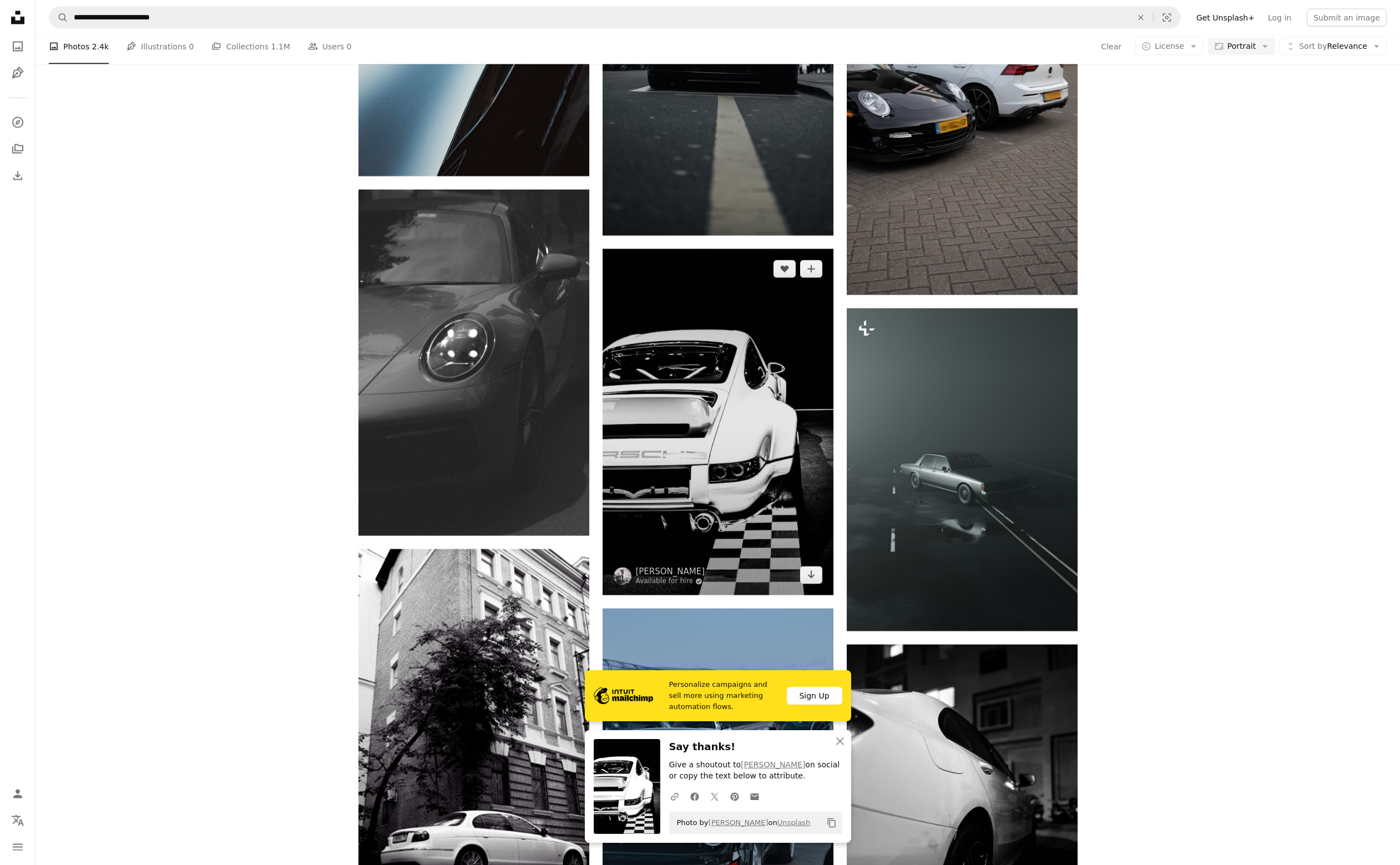
click at [768, 457] on img at bounding box center [718, 422] width 231 height 346
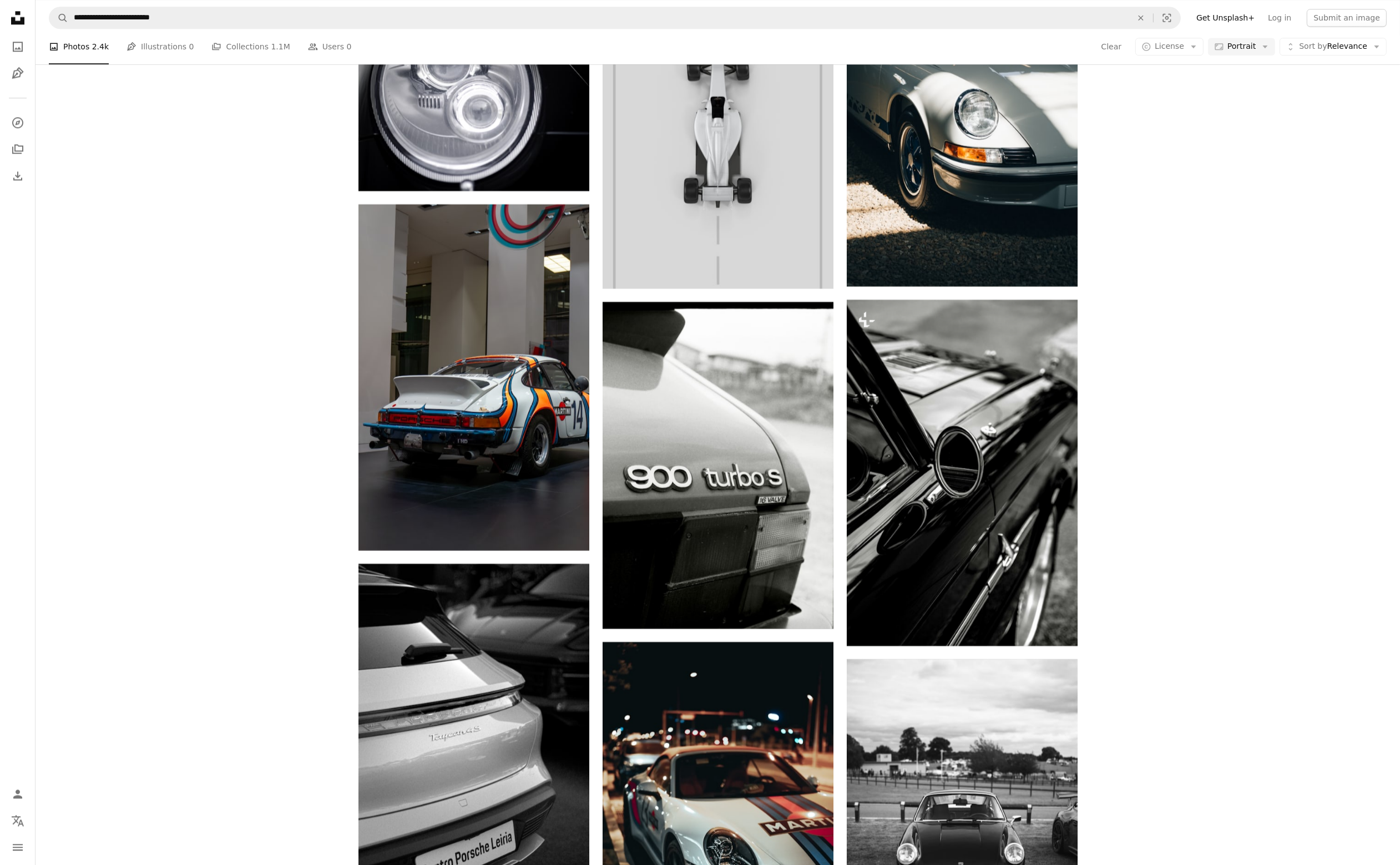
scroll to position [11822, 0]
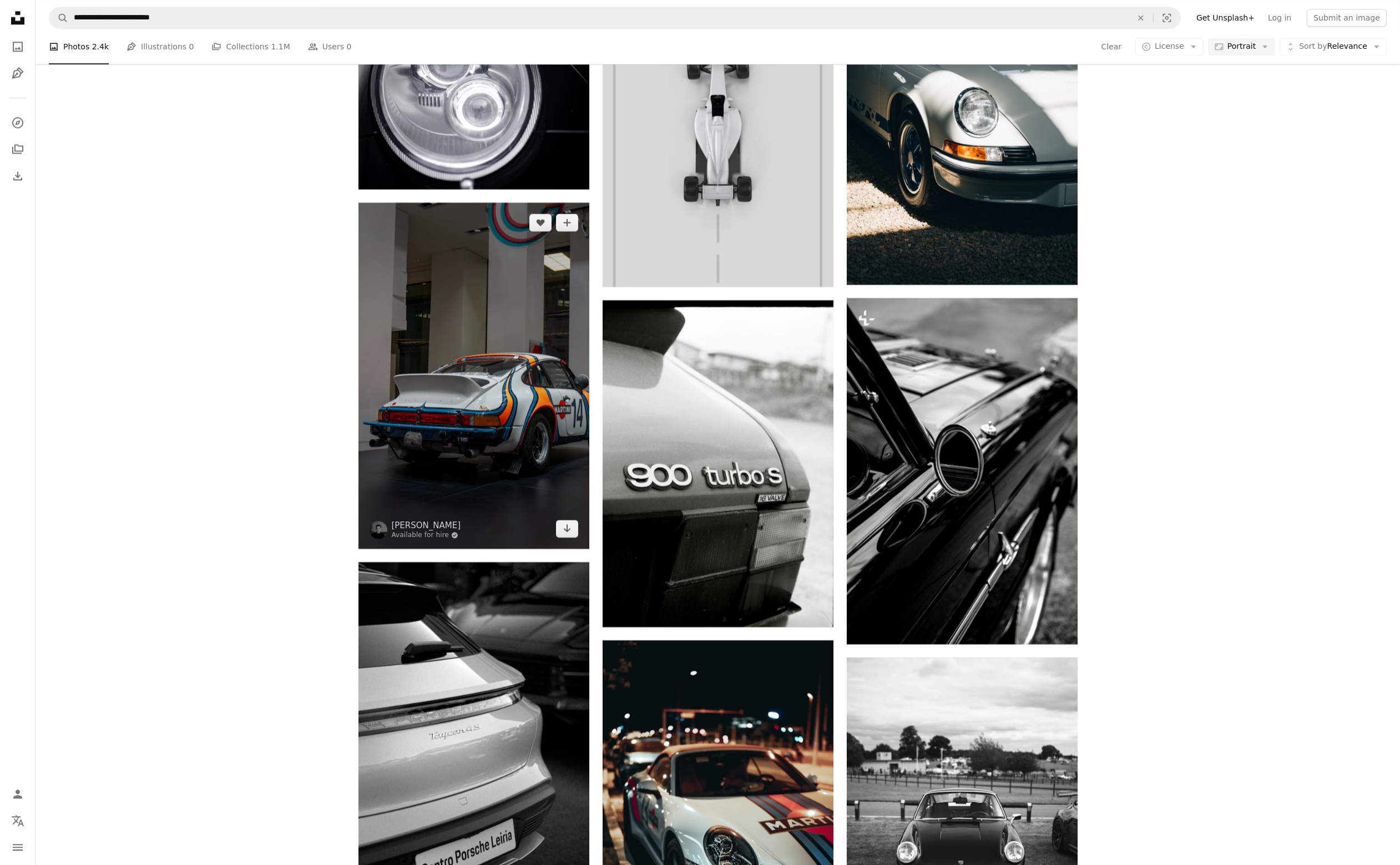
click at [413, 428] on img at bounding box center [474, 376] width 231 height 346
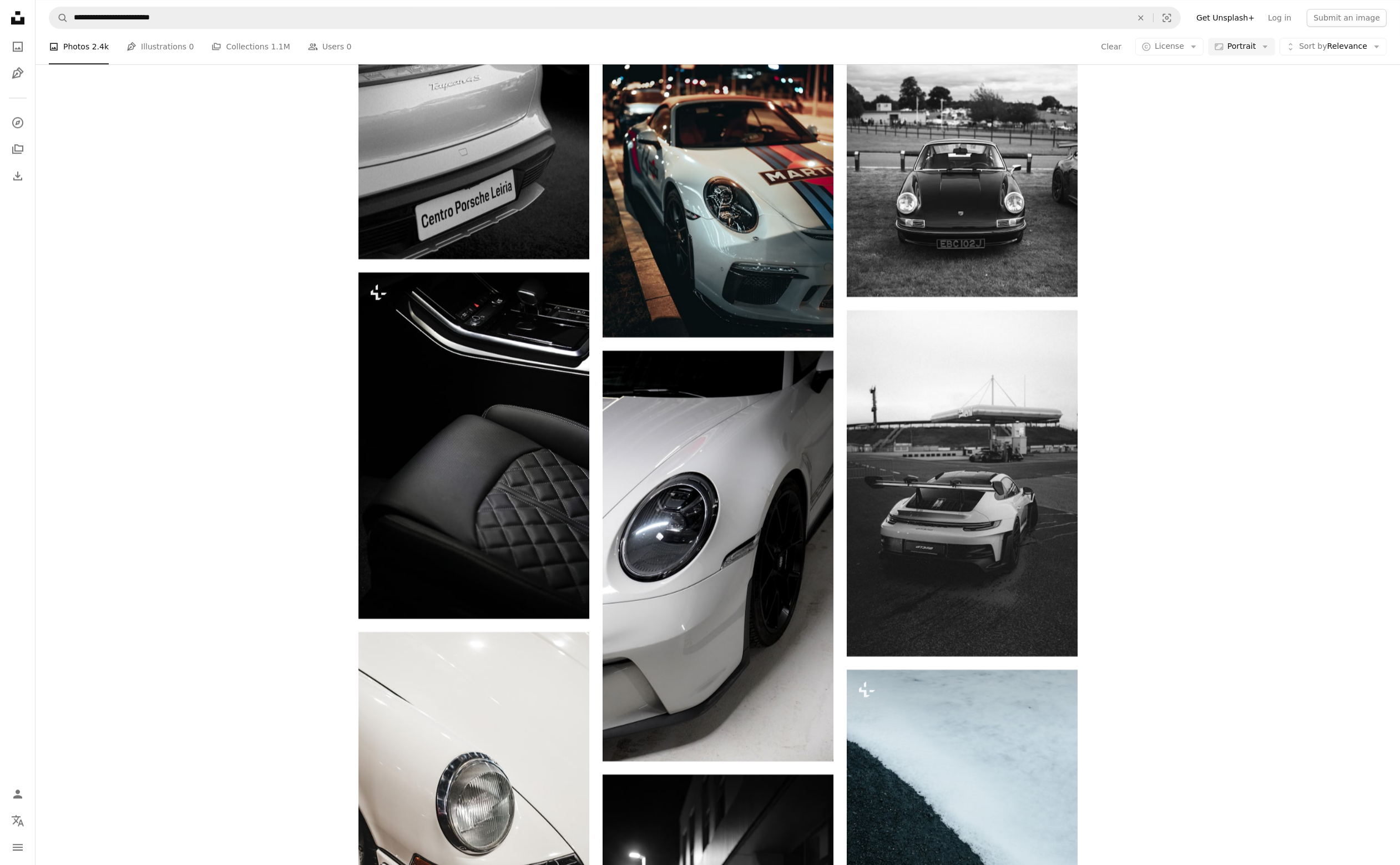
scroll to position [12488, 0]
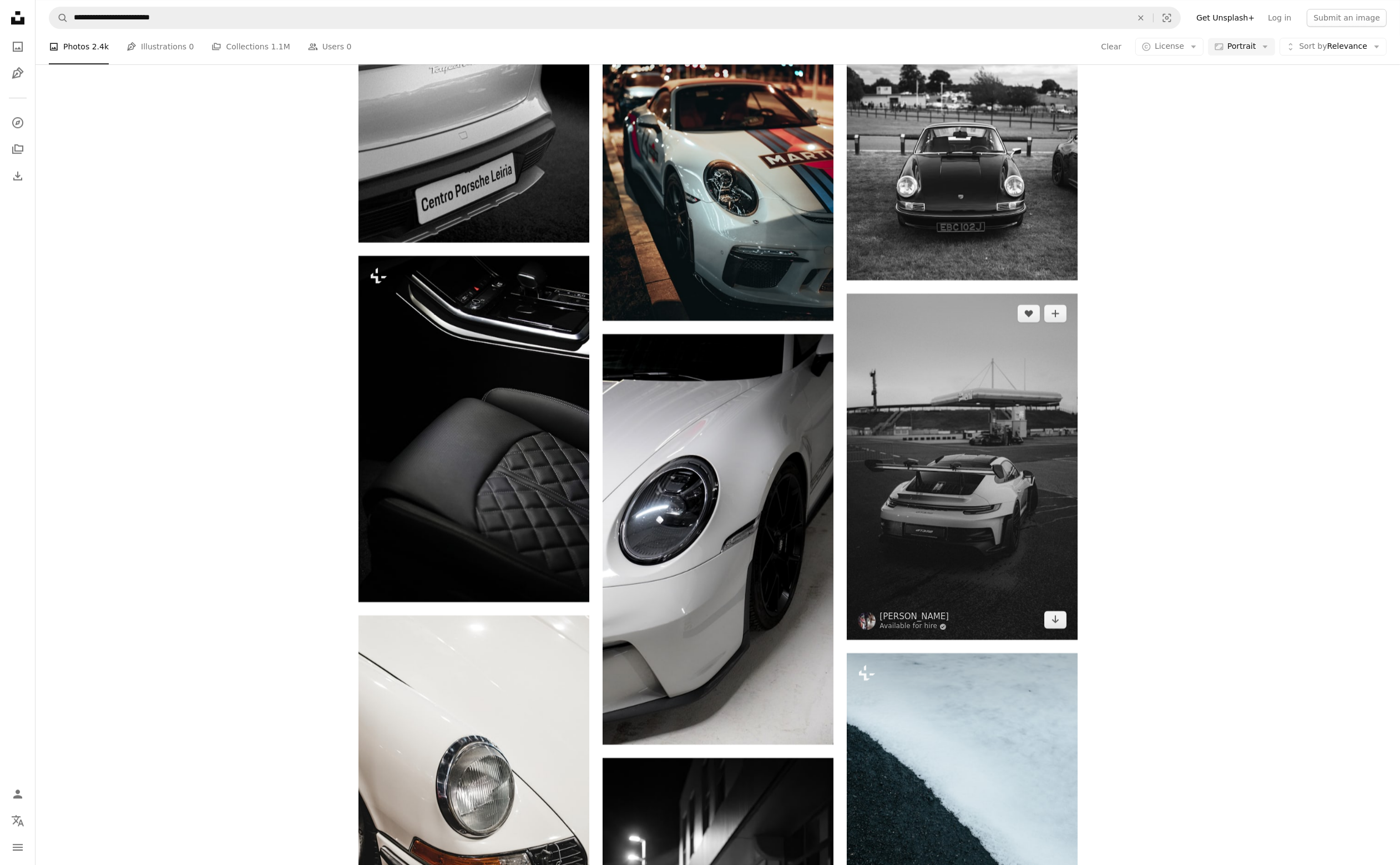
click at [955, 418] on img at bounding box center [962, 467] width 231 height 346
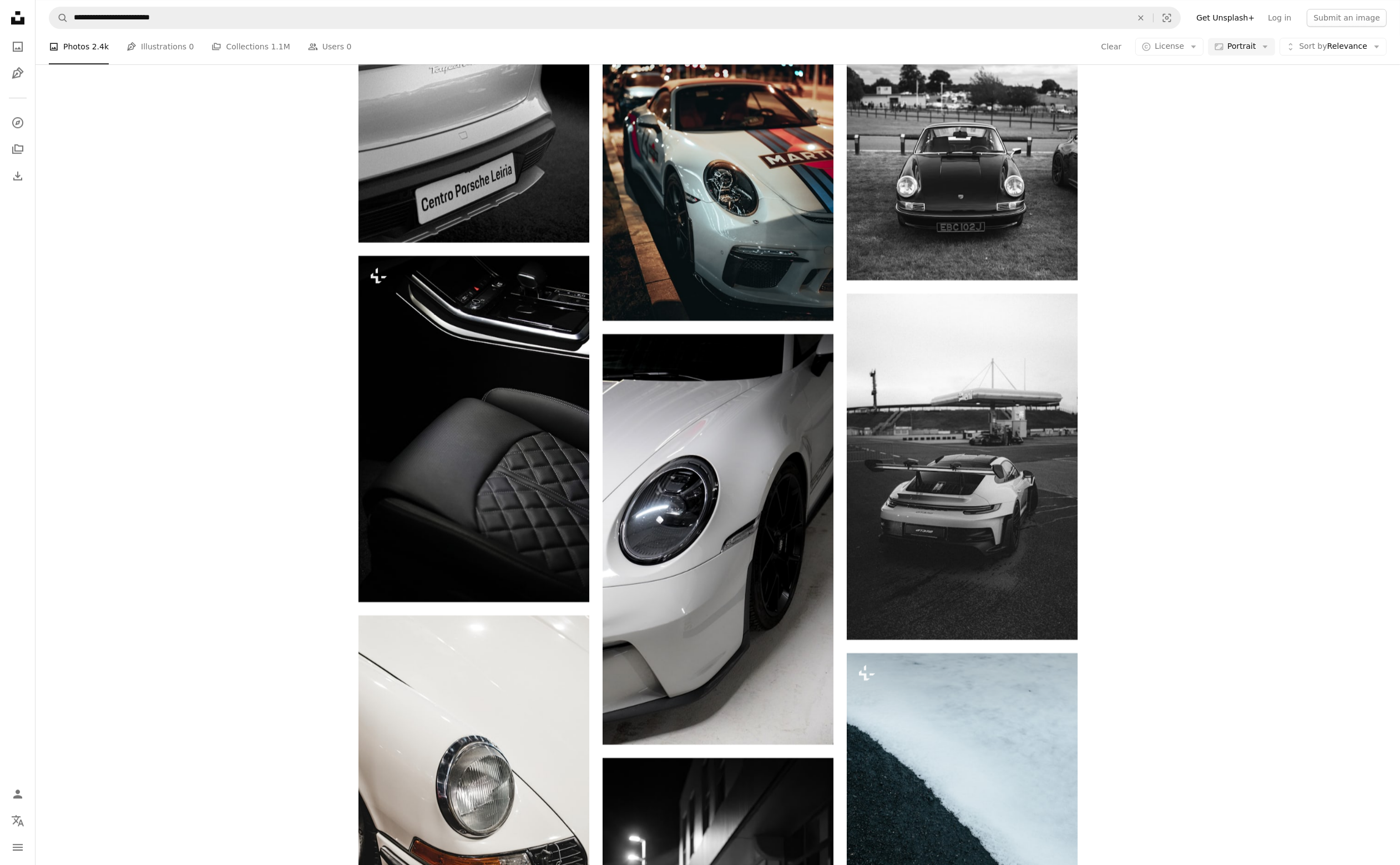
scroll to position [12822, 0]
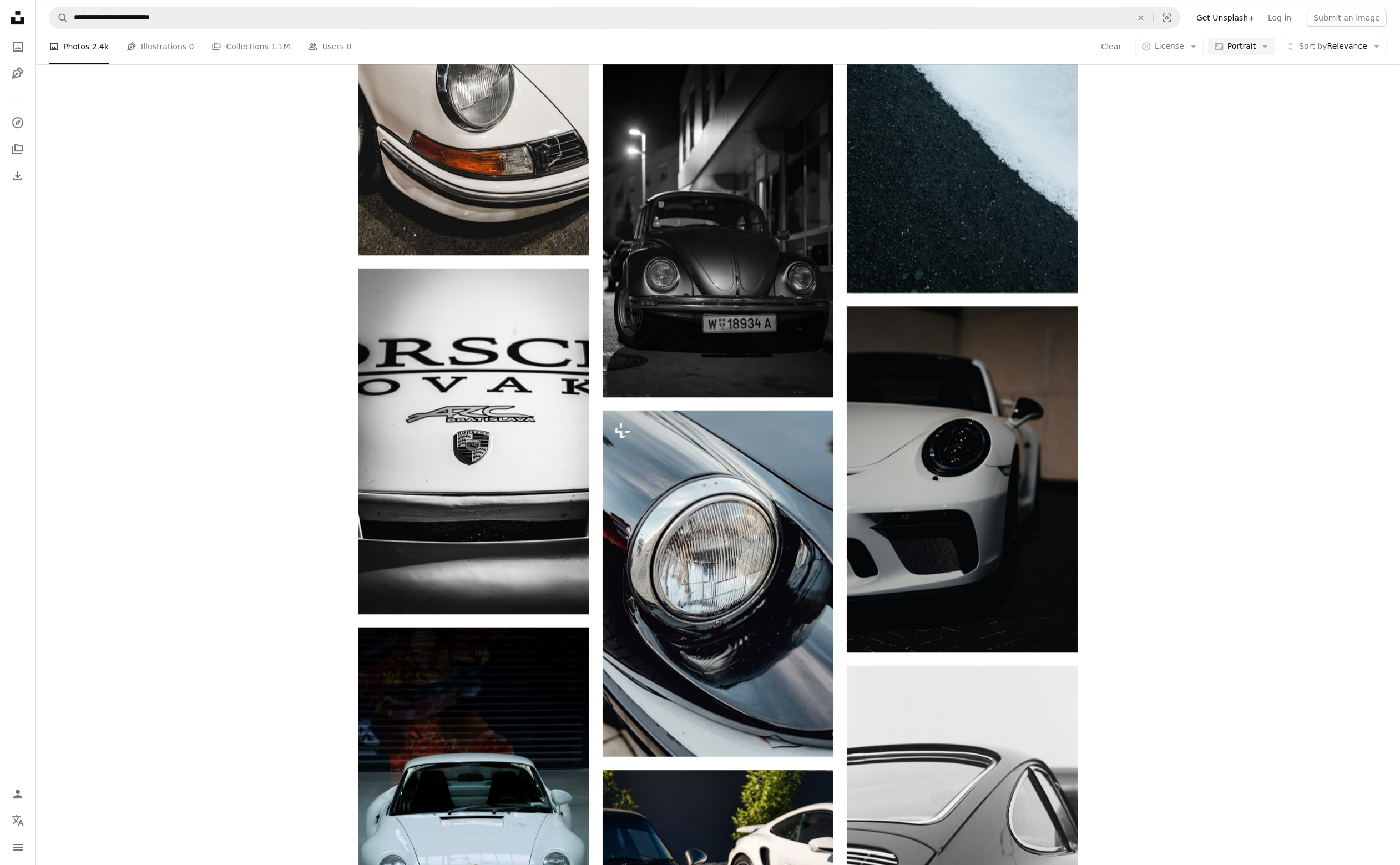
scroll to position [13210, 0]
